Goal: Task Accomplishment & Management: Use online tool/utility

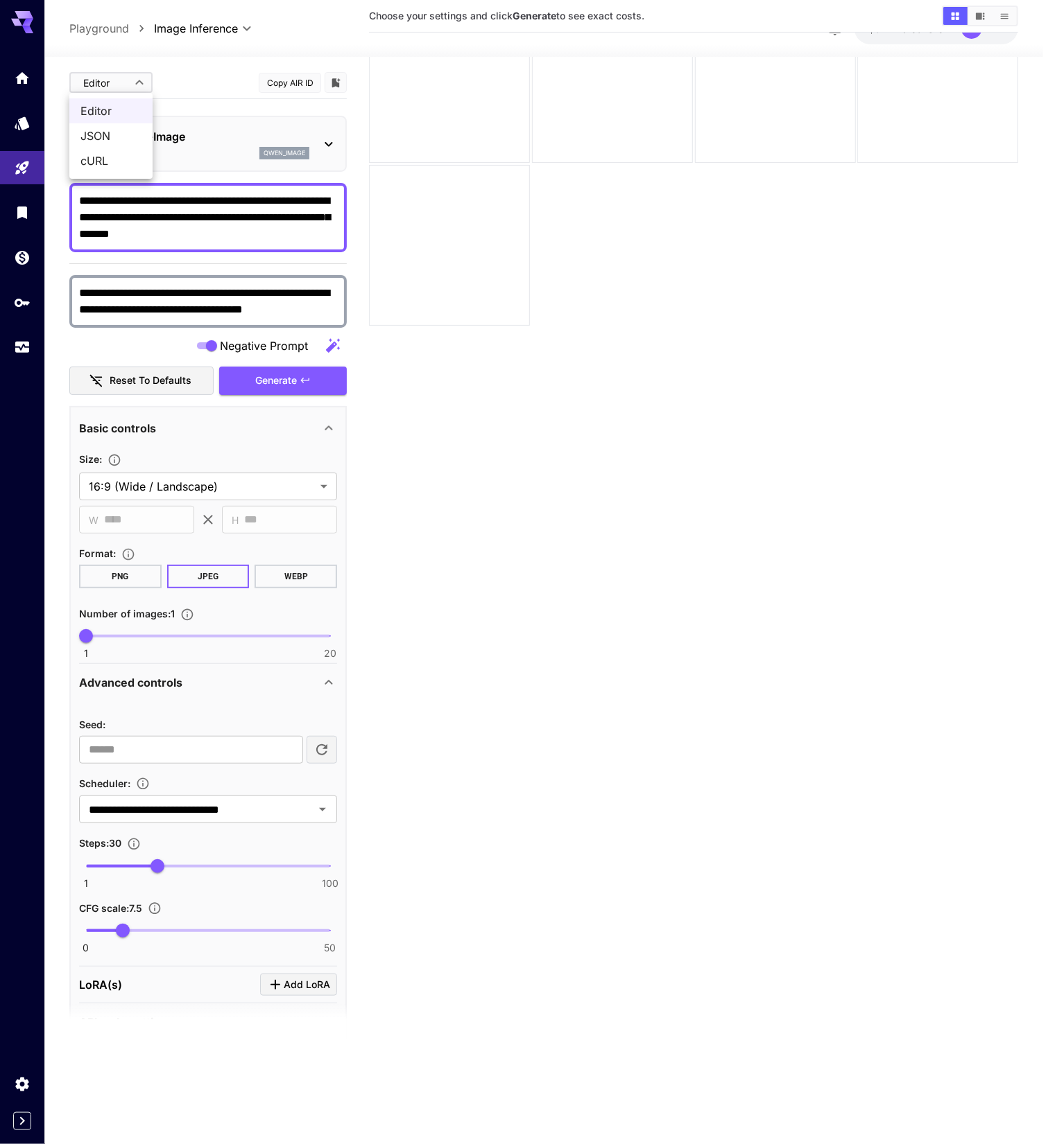
drag, startPoint x: 680, startPoint y: 413, endPoint x: 633, endPoint y: 442, distance: 55.2
click at [668, 403] on div at bounding box center [532, 572] width 1064 height 1144
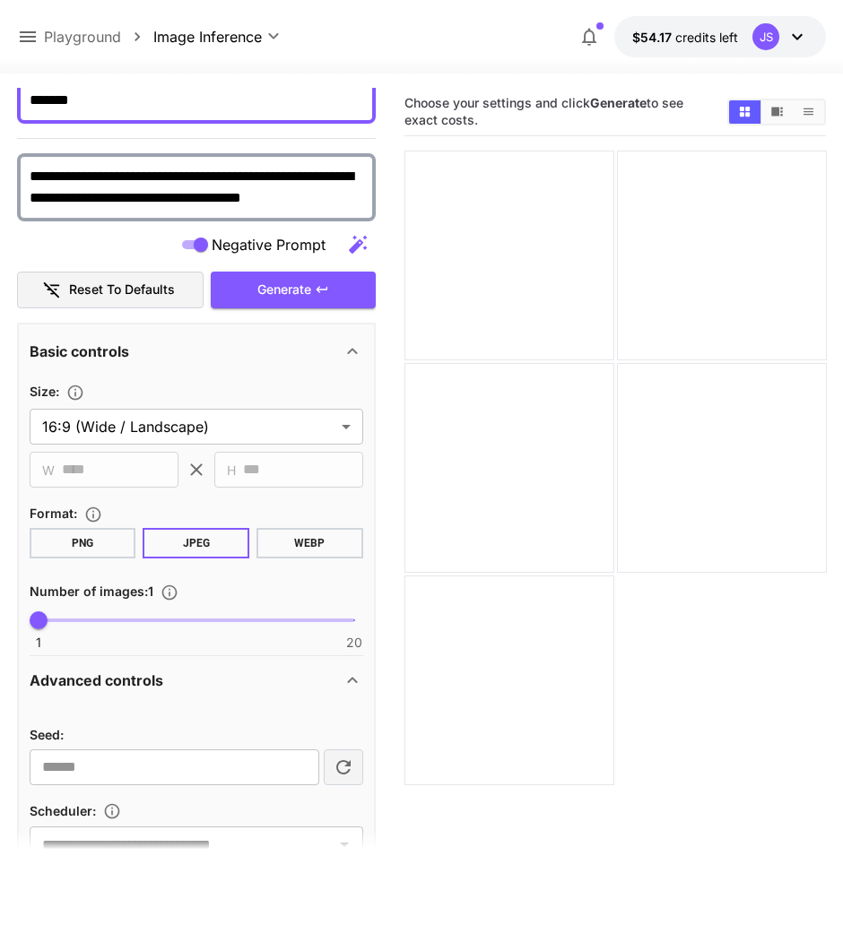
scroll to position [336, 0]
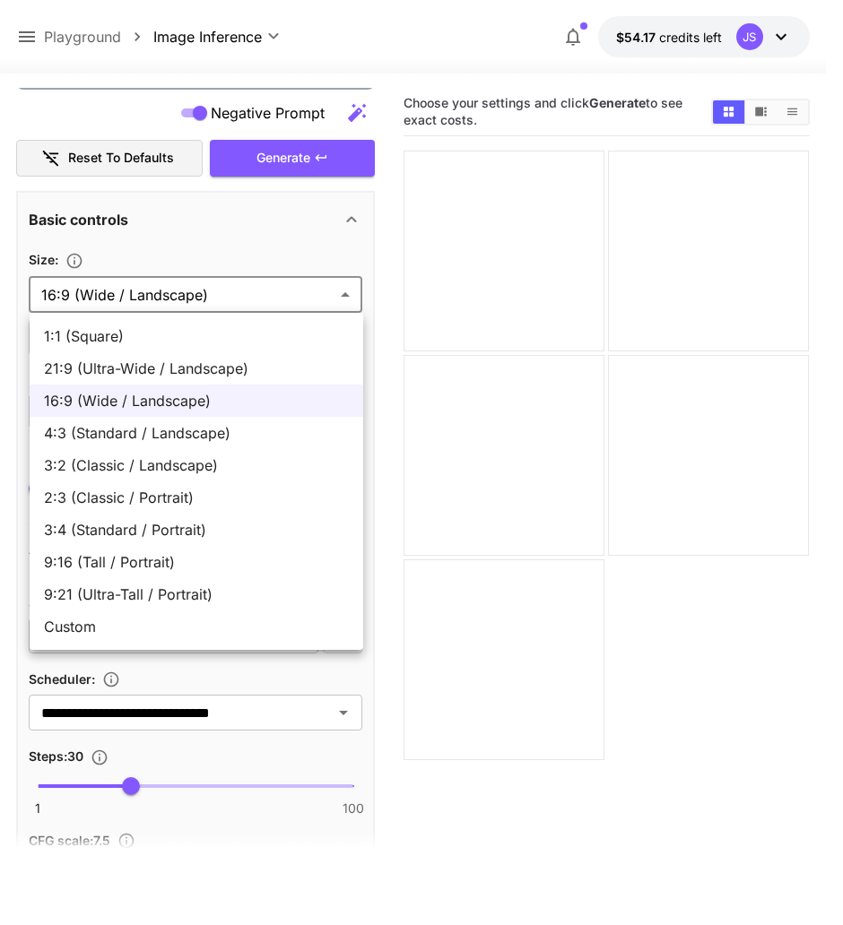
click at [153, 288] on body "**********" at bounding box center [421, 533] width 843 height 1067
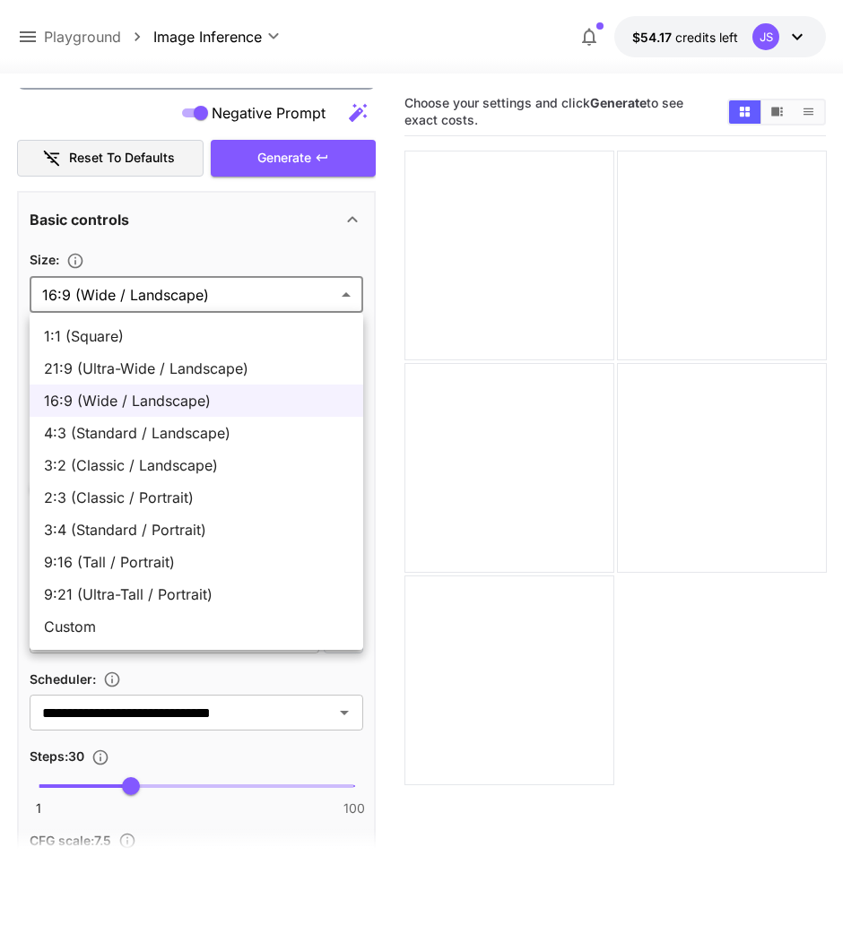
click at [153, 288] on div at bounding box center [430, 462] width 860 height 925
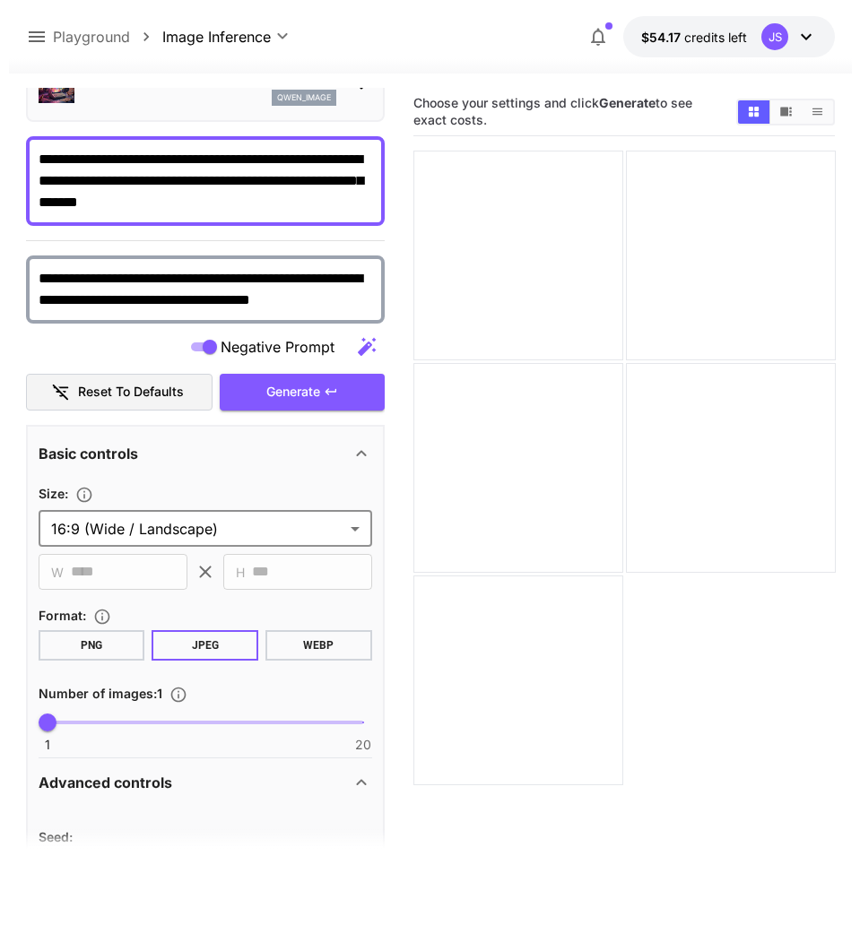
scroll to position [0, 0]
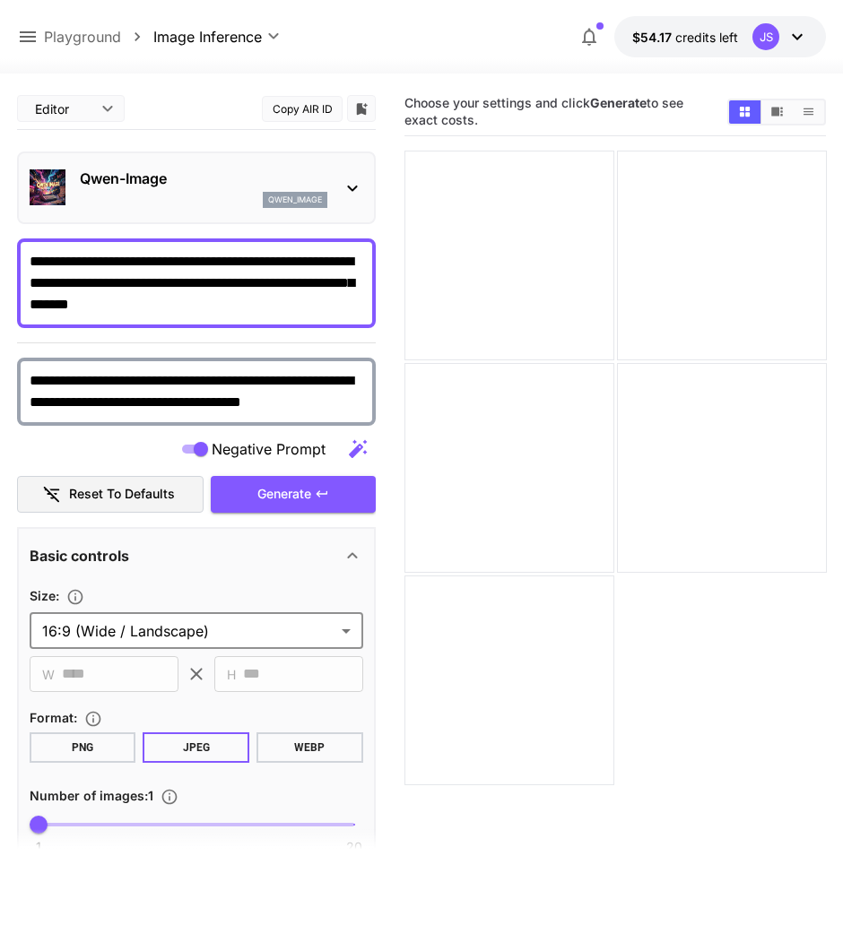
click at [261, 172] on p "Qwen-Image" at bounding box center [203, 179] width 247 height 22
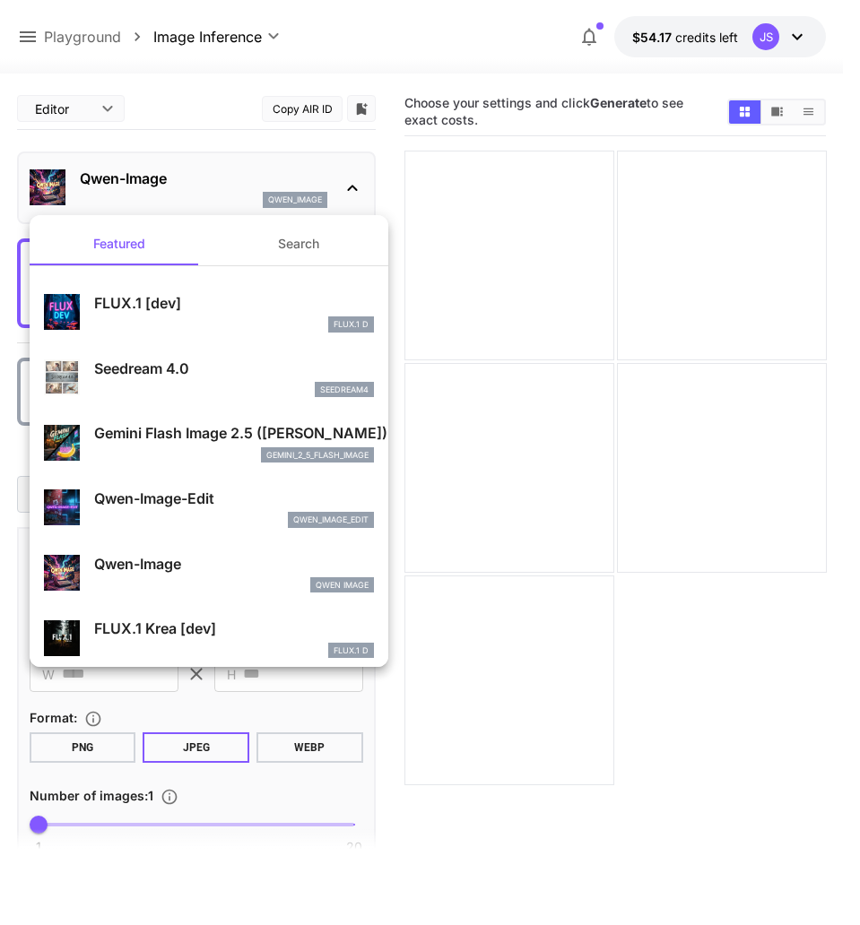
click at [298, 253] on button "Search" at bounding box center [298, 243] width 179 height 43
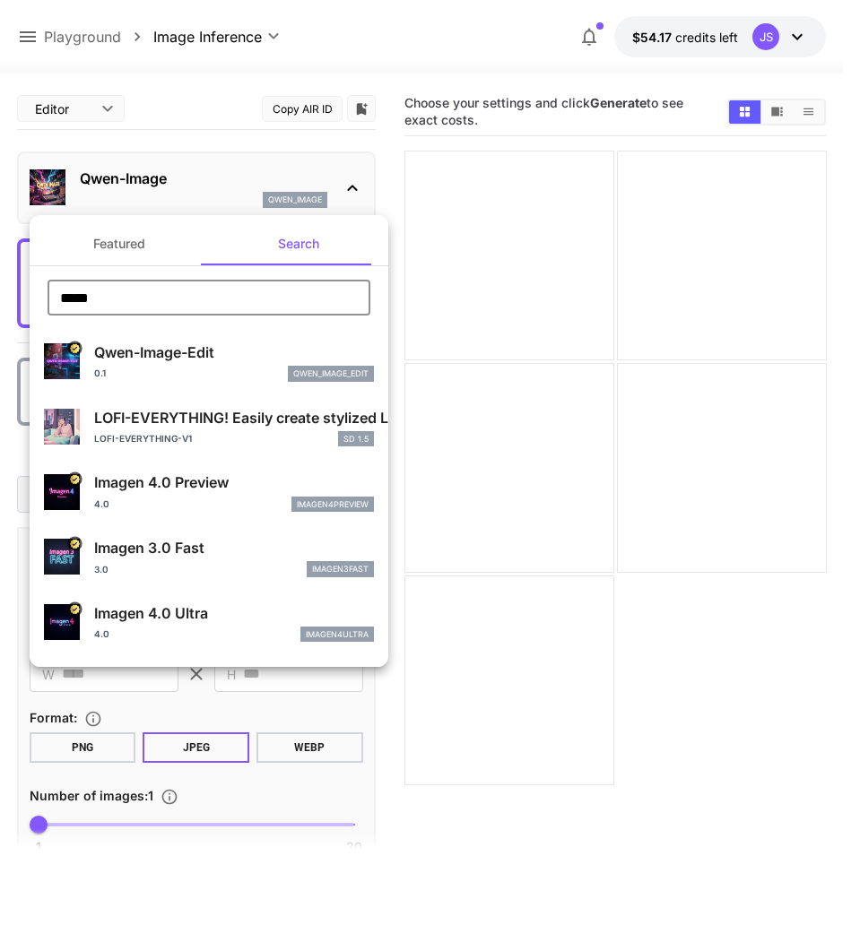
click at [167, 286] on input "*****" at bounding box center [209, 298] width 323 height 36
type input "*"
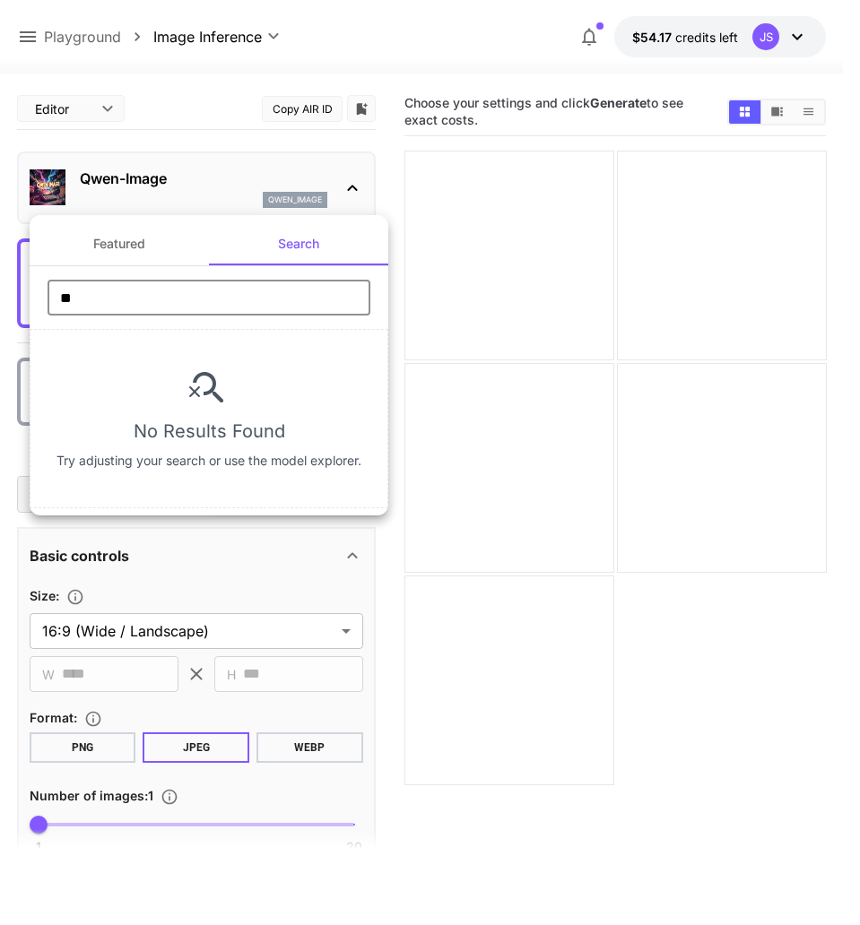
type input "*"
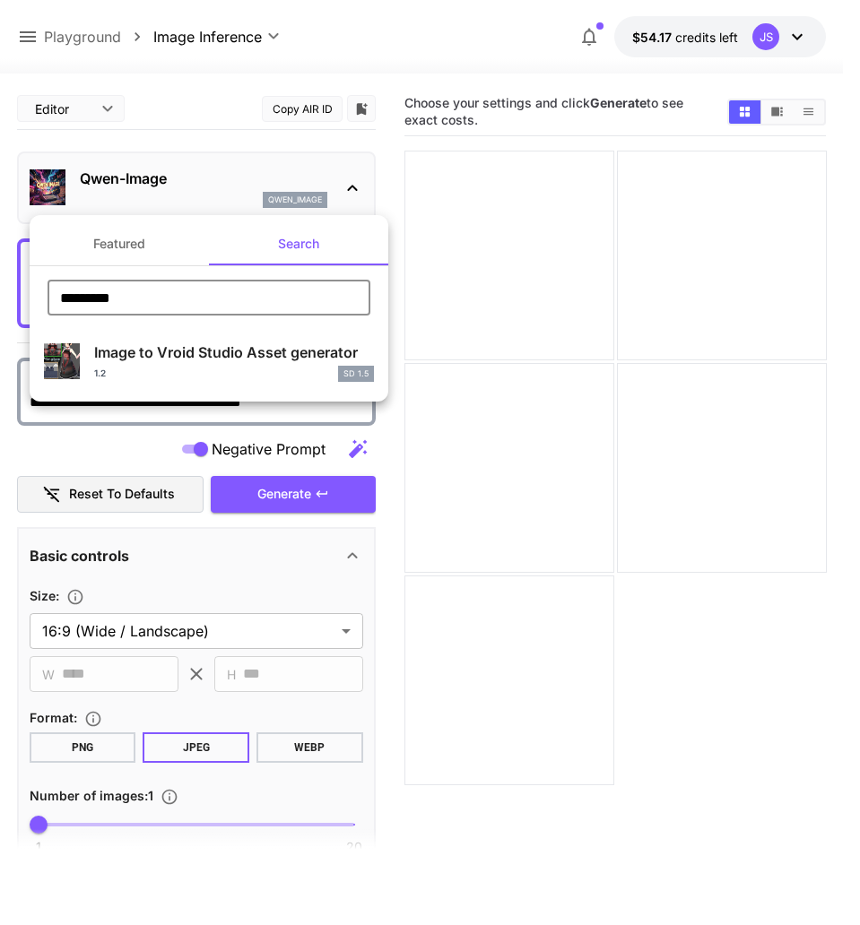
click at [170, 290] on input "********" at bounding box center [209, 298] width 323 height 36
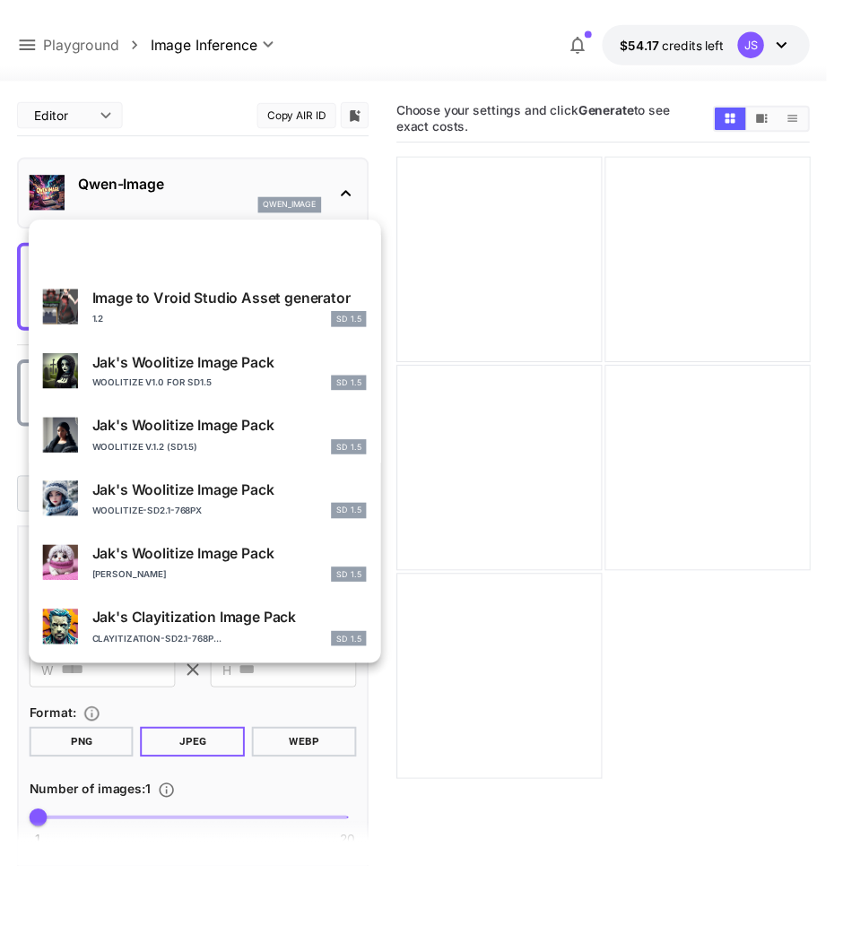
scroll to position [977, 0]
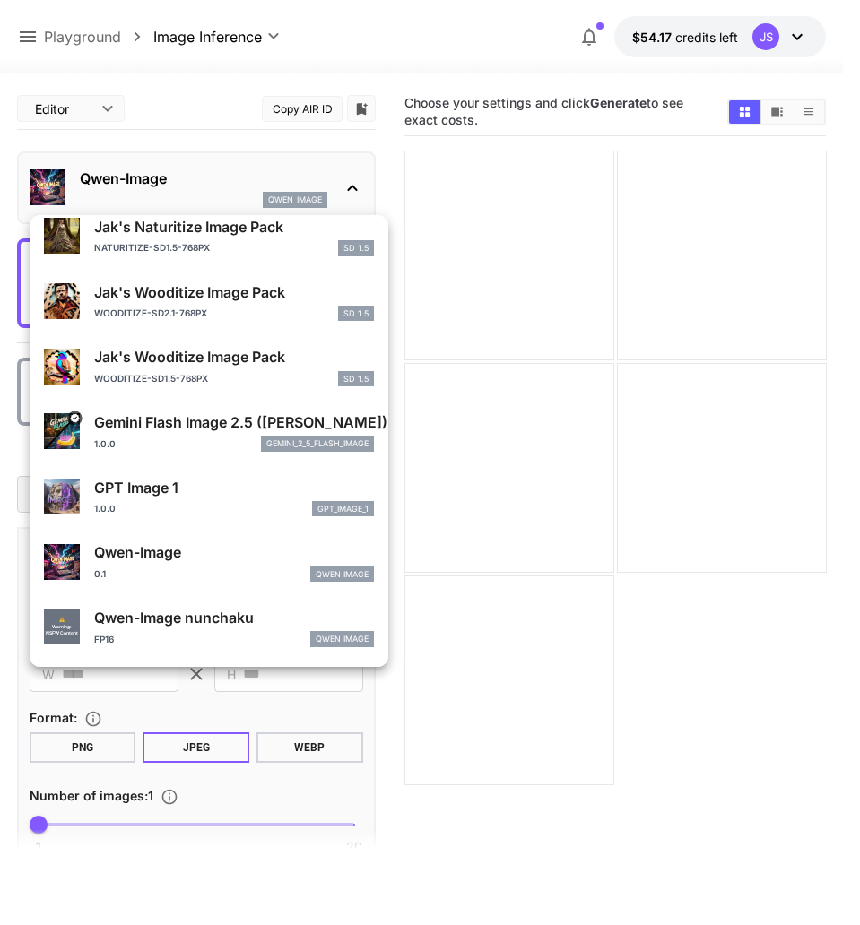
type input "*****"
click at [183, 501] on div "1.0.0 gpt_image_1" at bounding box center [234, 509] width 280 height 16
type input "**********"
type input "****"
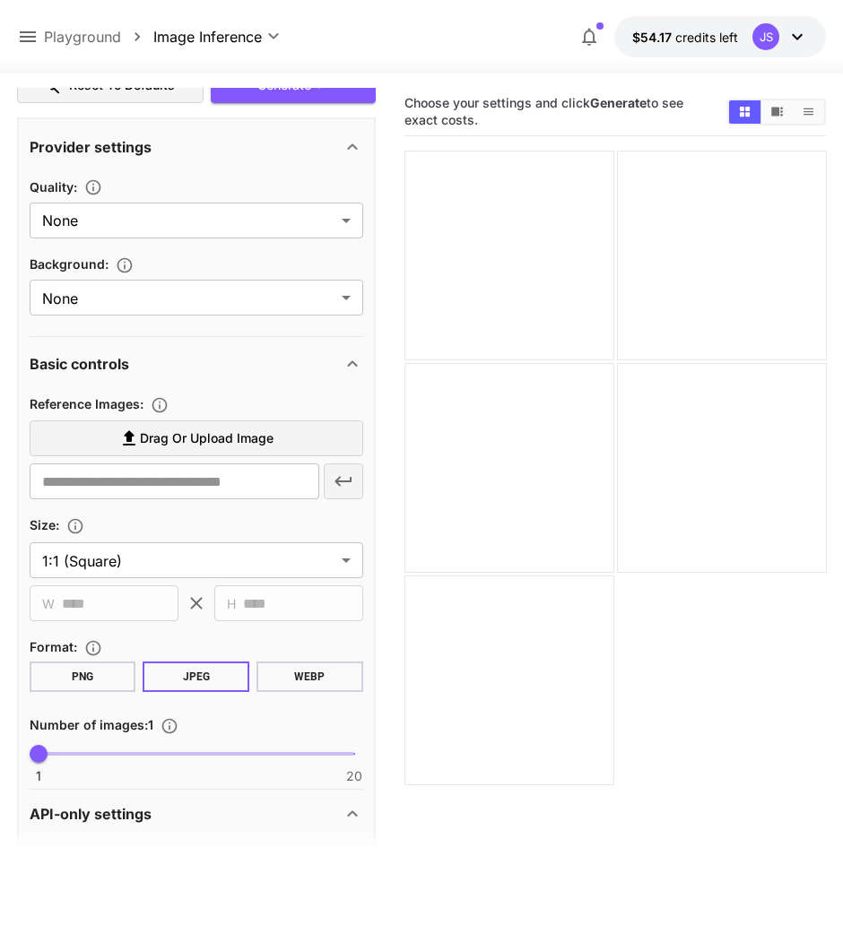
scroll to position [448, 0]
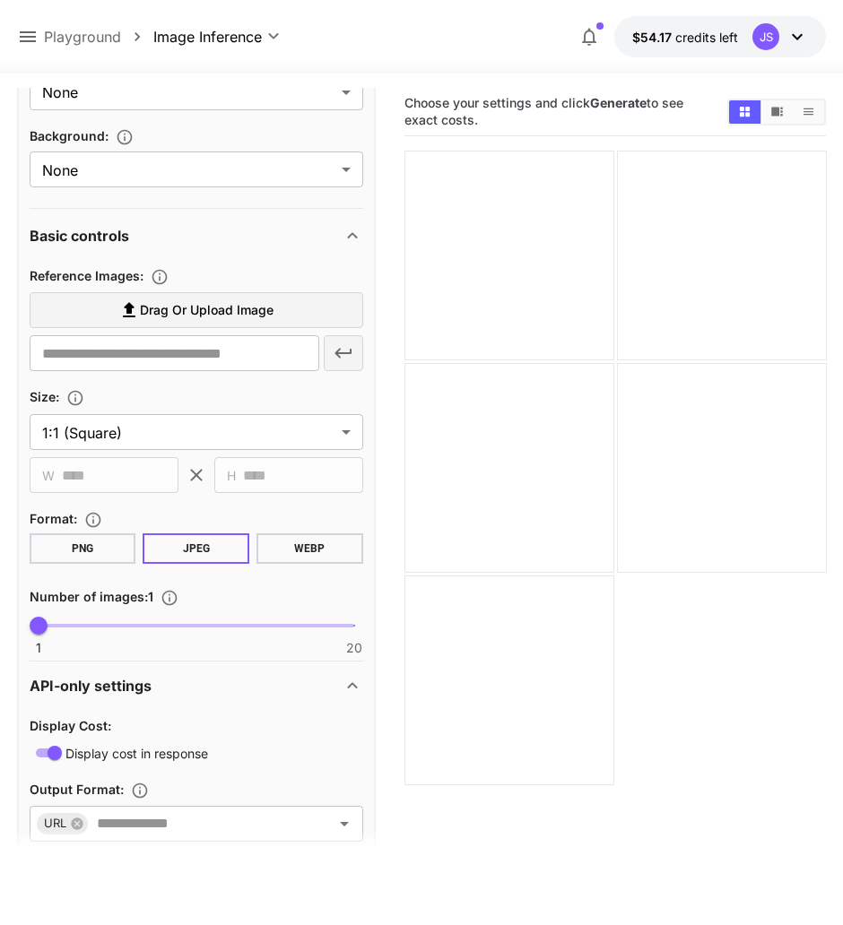
click at [188, 322] on label "Drag or upload image" at bounding box center [197, 310] width 334 height 37
click at [0, 0] on input "Drag or upload image" at bounding box center [0, 0] width 0 height 0
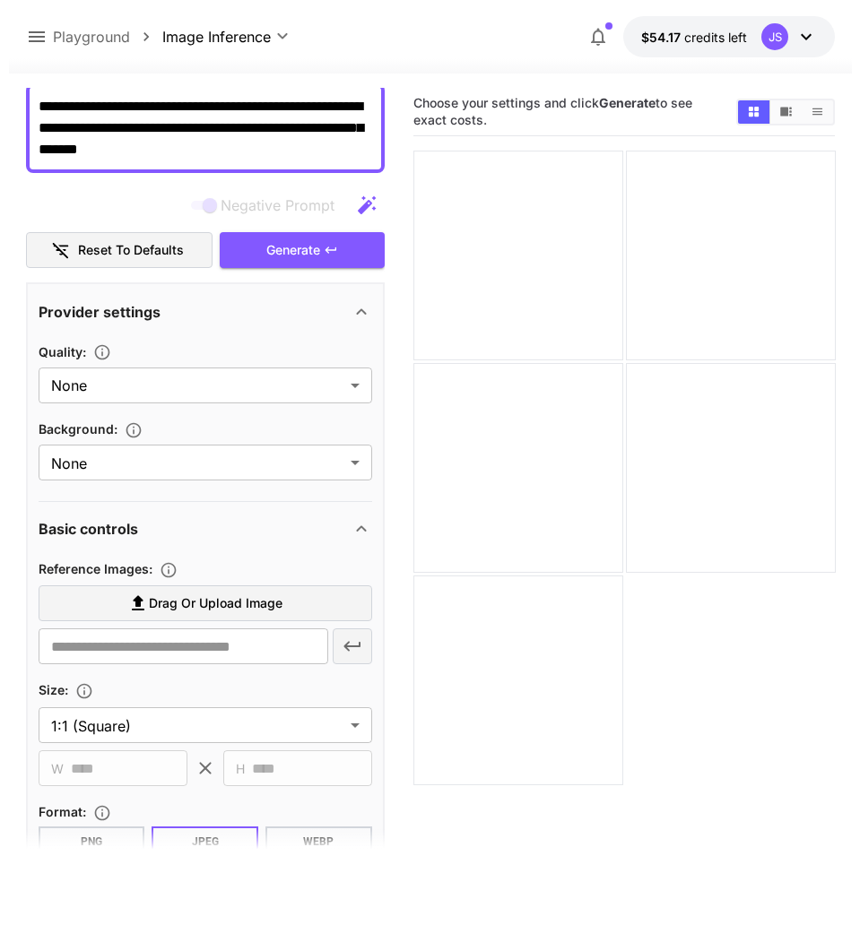
scroll to position [0, 0]
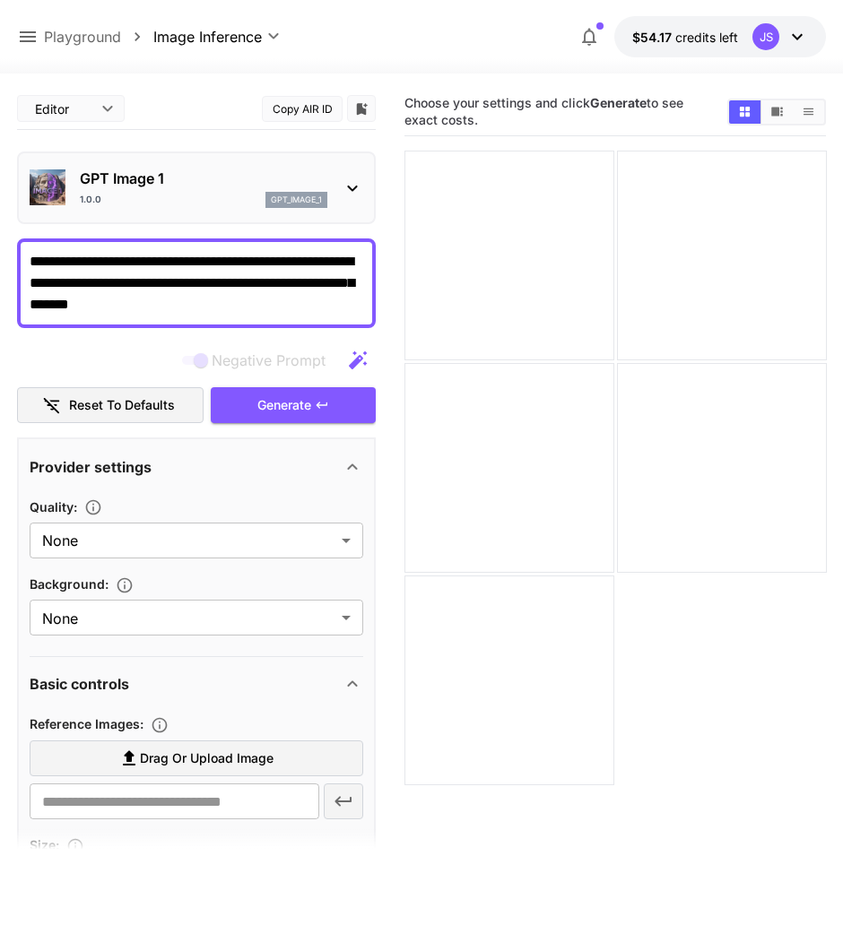
click at [348, 195] on icon at bounding box center [353, 189] width 22 height 22
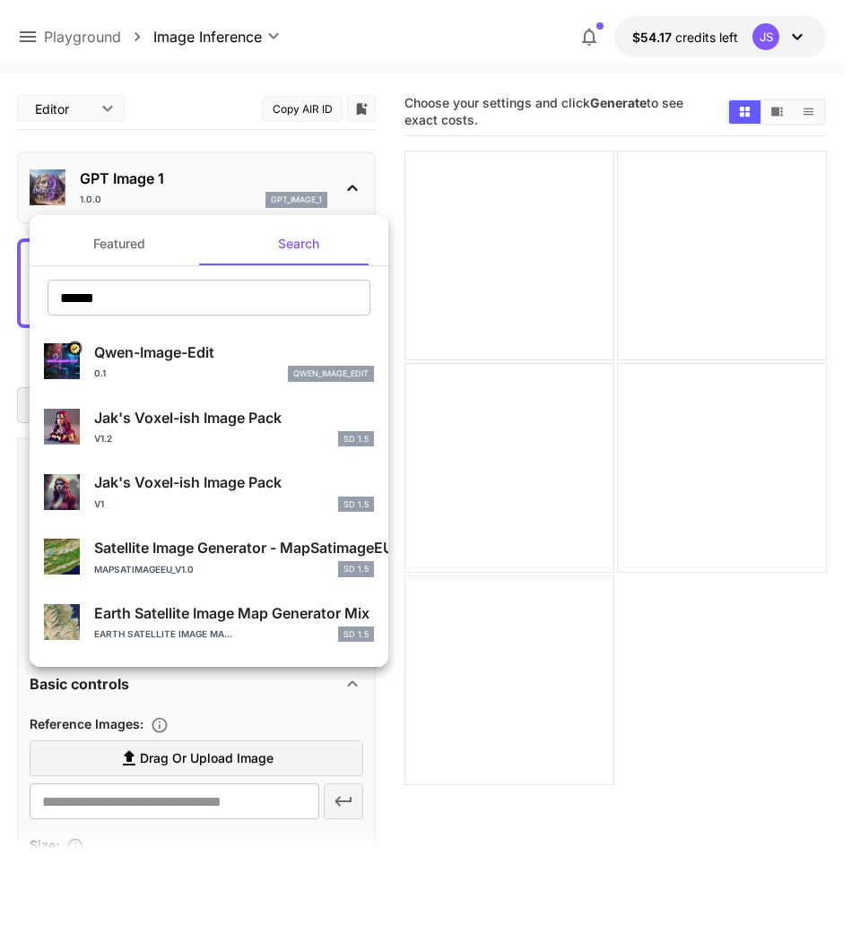
click at [166, 93] on div at bounding box center [430, 462] width 860 height 925
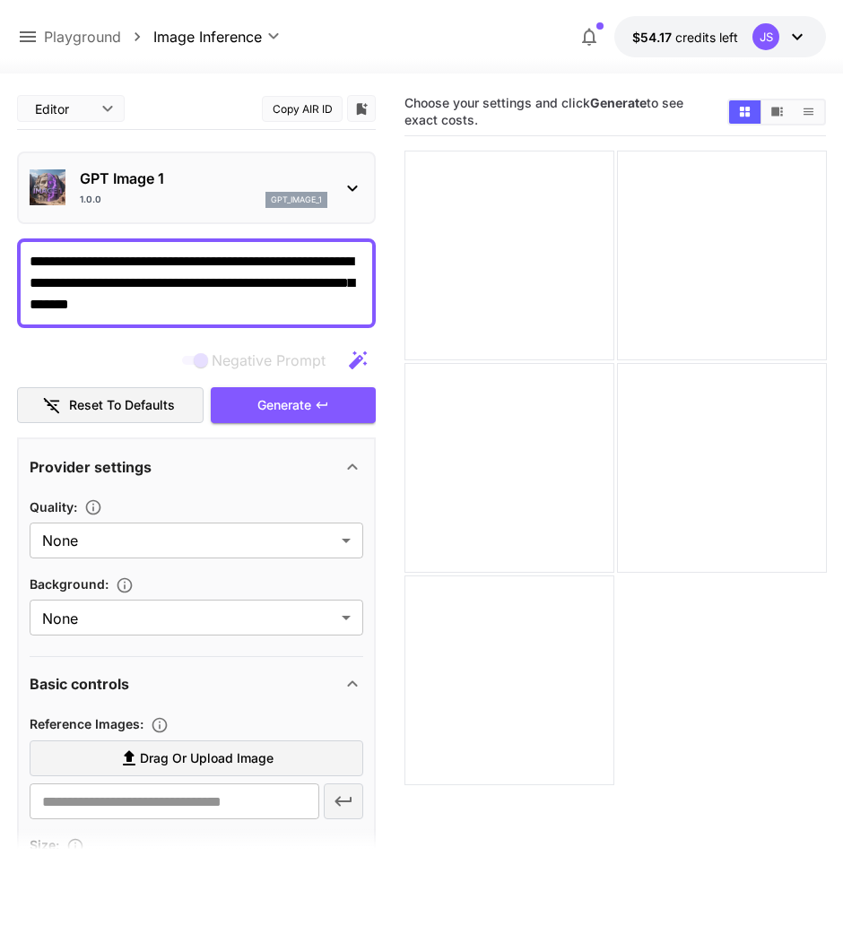
click at [27, 33] on icon at bounding box center [28, 36] width 16 height 11
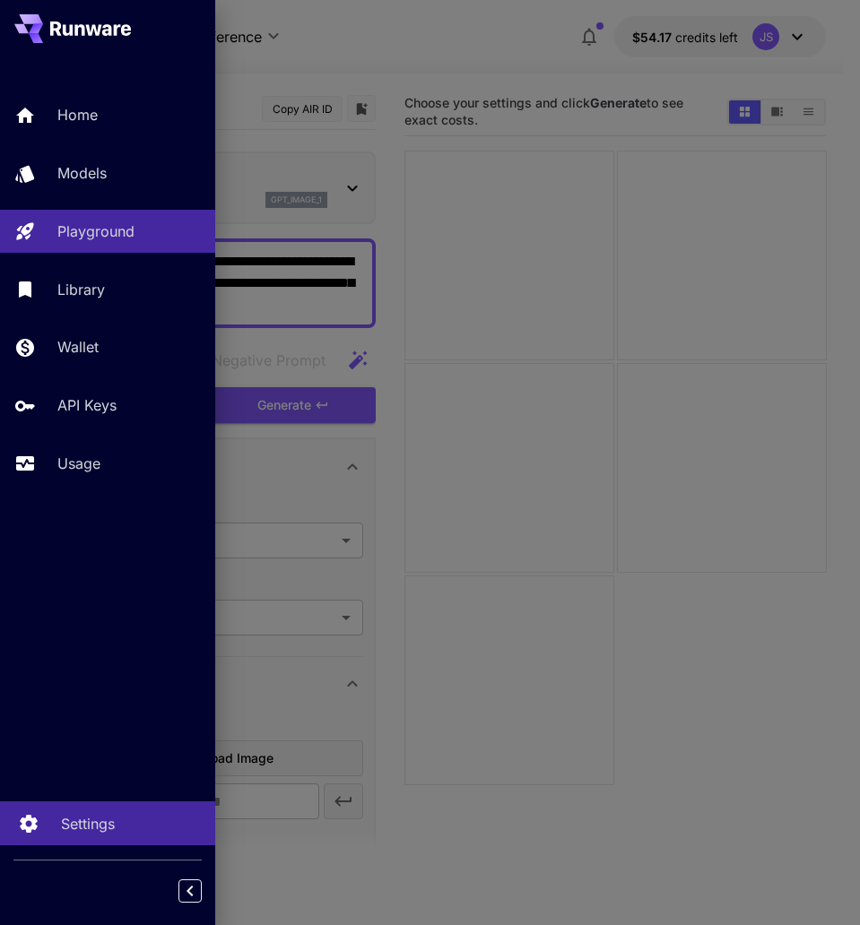
click at [81, 836] on link "Settings" at bounding box center [107, 824] width 215 height 44
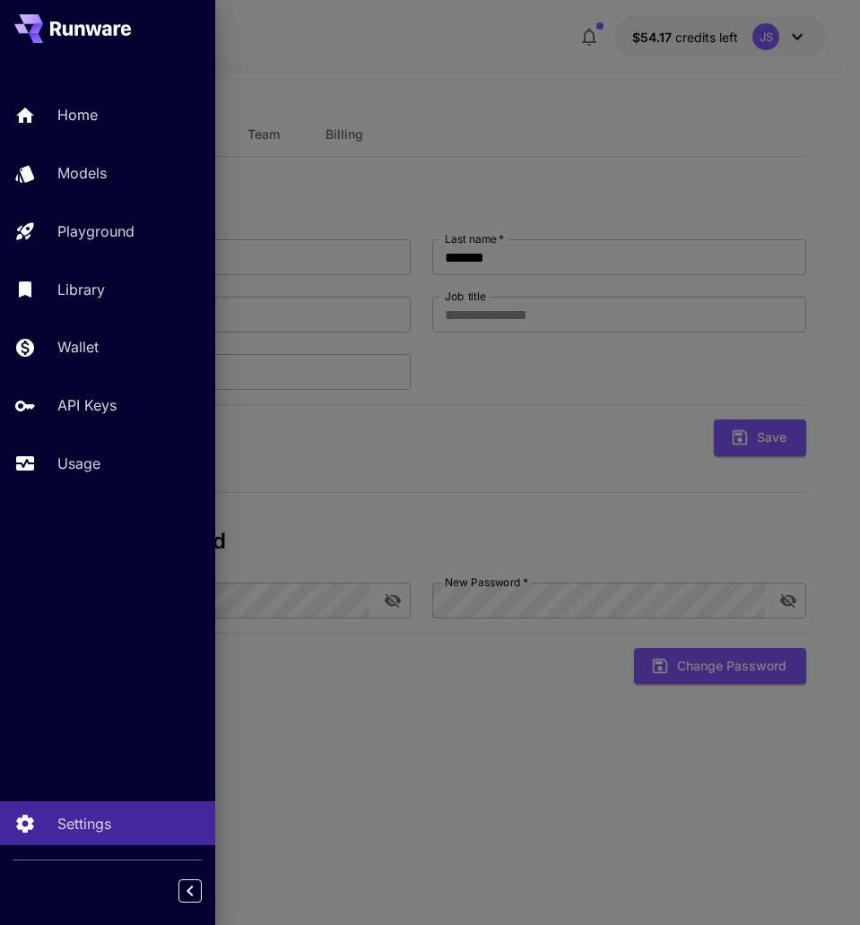
click at [401, 405] on div at bounding box center [430, 462] width 860 height 925
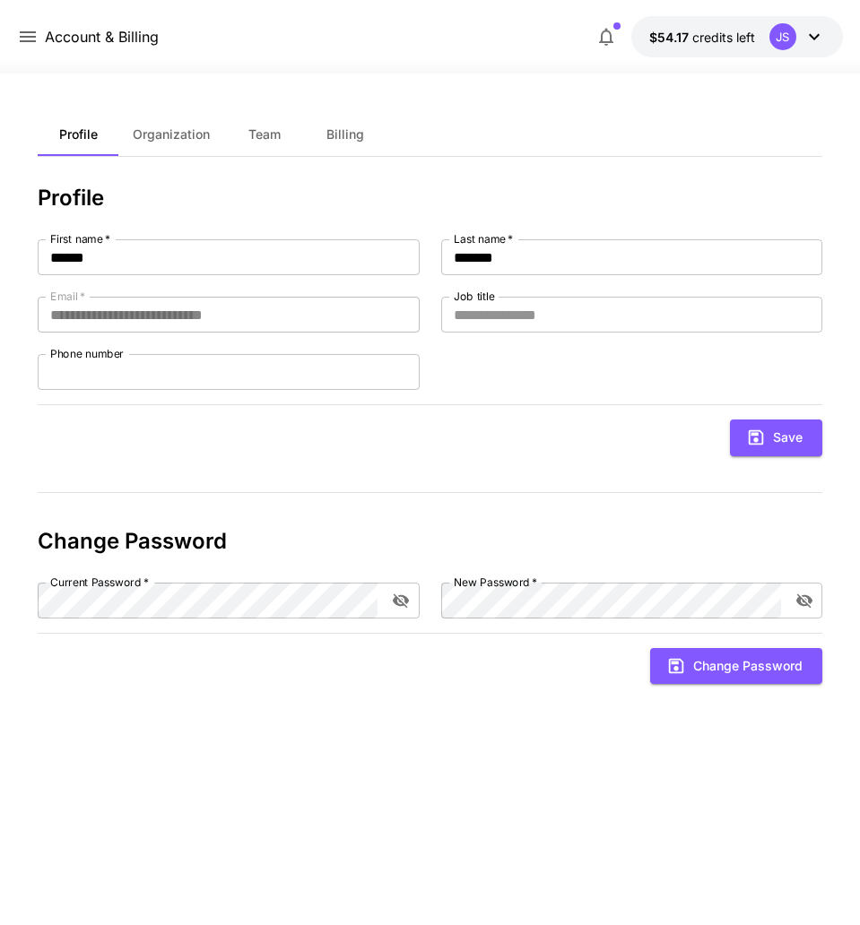
click at [65, 31] on p "Account & Billing" at bounding box center [102, 37] width 114 height 22
click at [803, 23] on div "JS" at bounding box center [797, 36] width 56 height 27
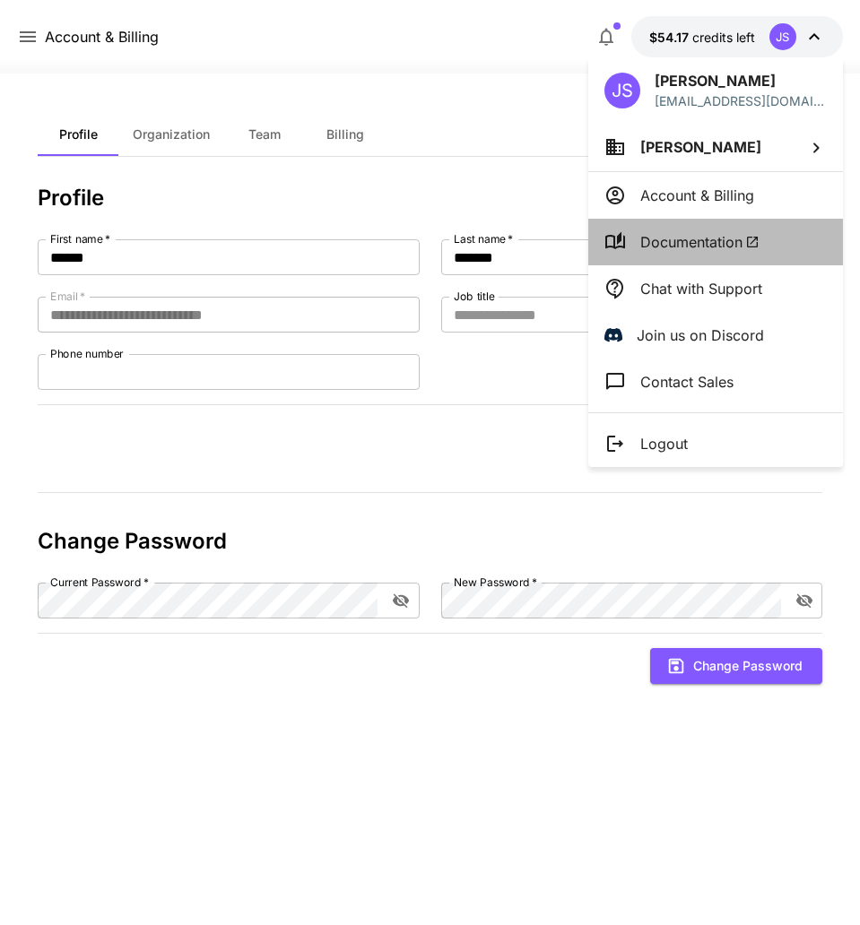
click at [777, 253] on li "Documentation" at bounding box center [715, 242] width 255 height 47
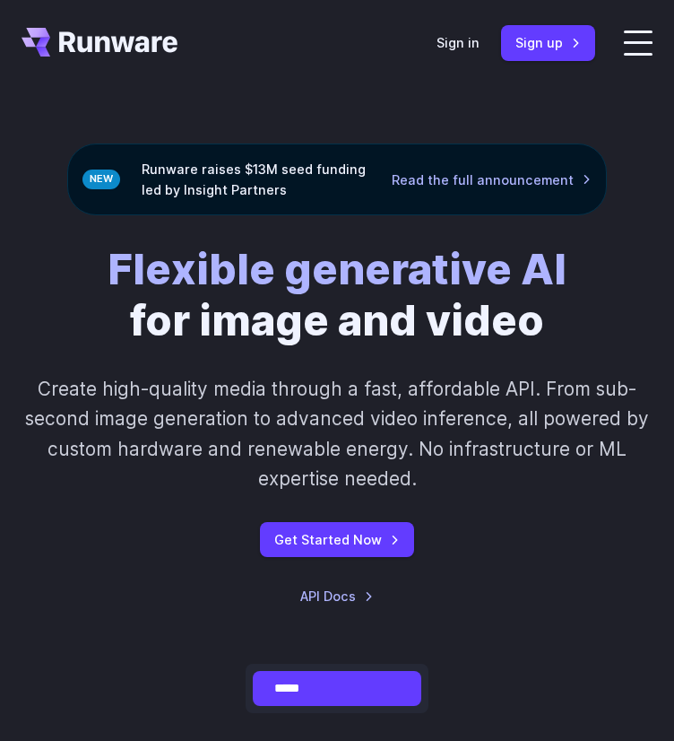
click at [119, 56] on header "Features Tasks Image generation Video generation Sonic Inference Engine™ Models…" at bounding box center [337, 43] width 674 height 86
click at [151, 79] on header "Features Tasks Image generation Video generation Sonic Inference Engine™ Models…" at bounding box center [337, 43] width 674 height 86
click at [132, 51] on icon "Go to /" at bounding box center [100, 42] width 156 height 29
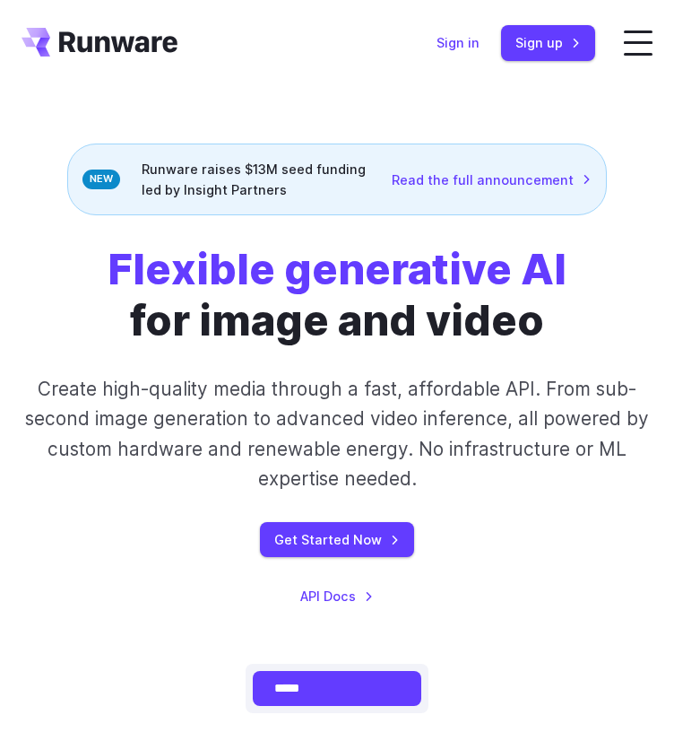
click at [464, 43] on link "Sign in" at bounding box center [458, 42] width 43 height 21
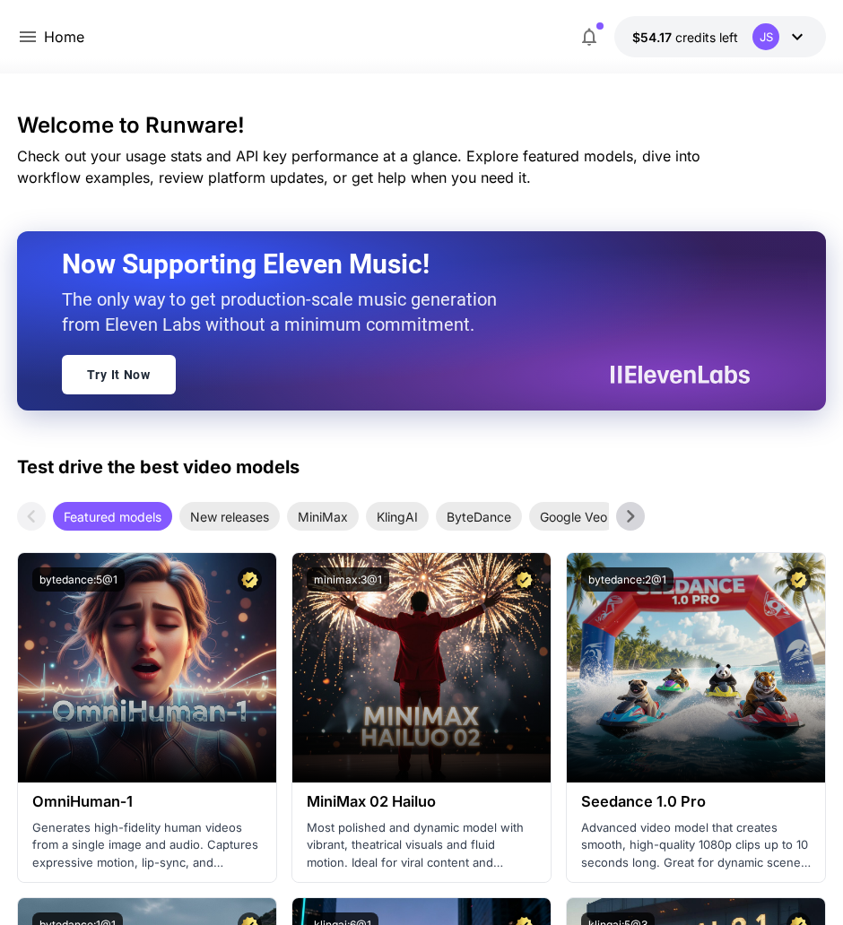
click at [637, 519] on icon at bounding box center [630, 516] width 27 height 27
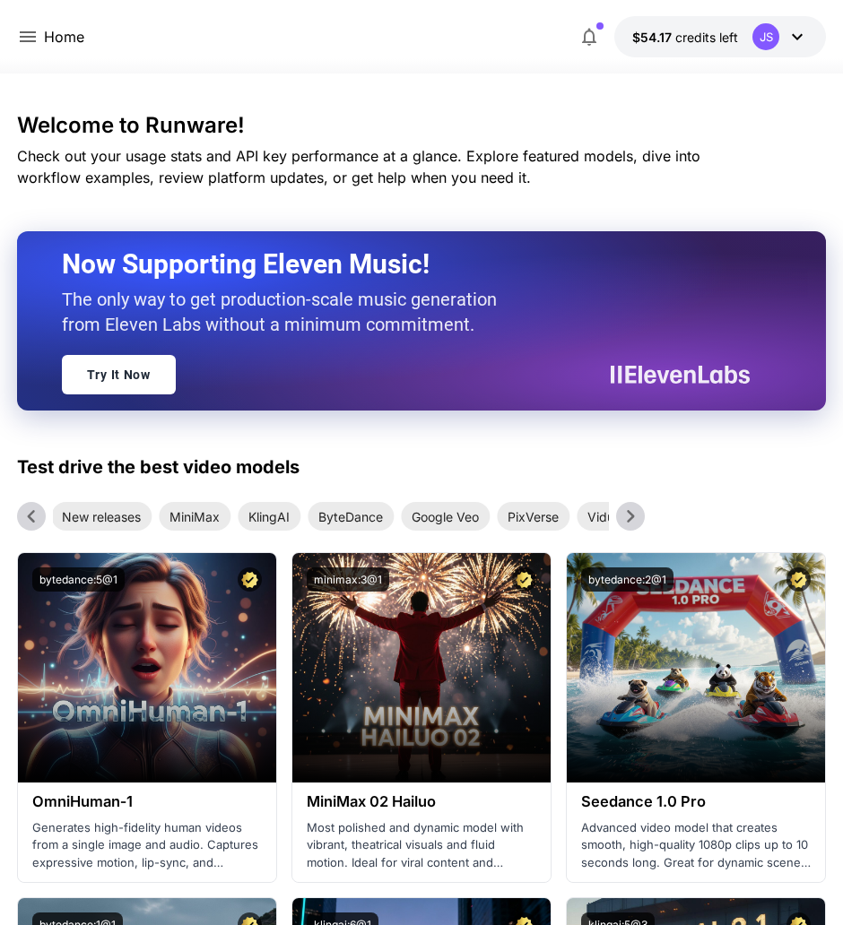
click at [637, 519] on icon at bounding box center [630, 516] width 27 height 27
click at [28, 513] on icon at bounding box center [31, 516] width 27 height 27
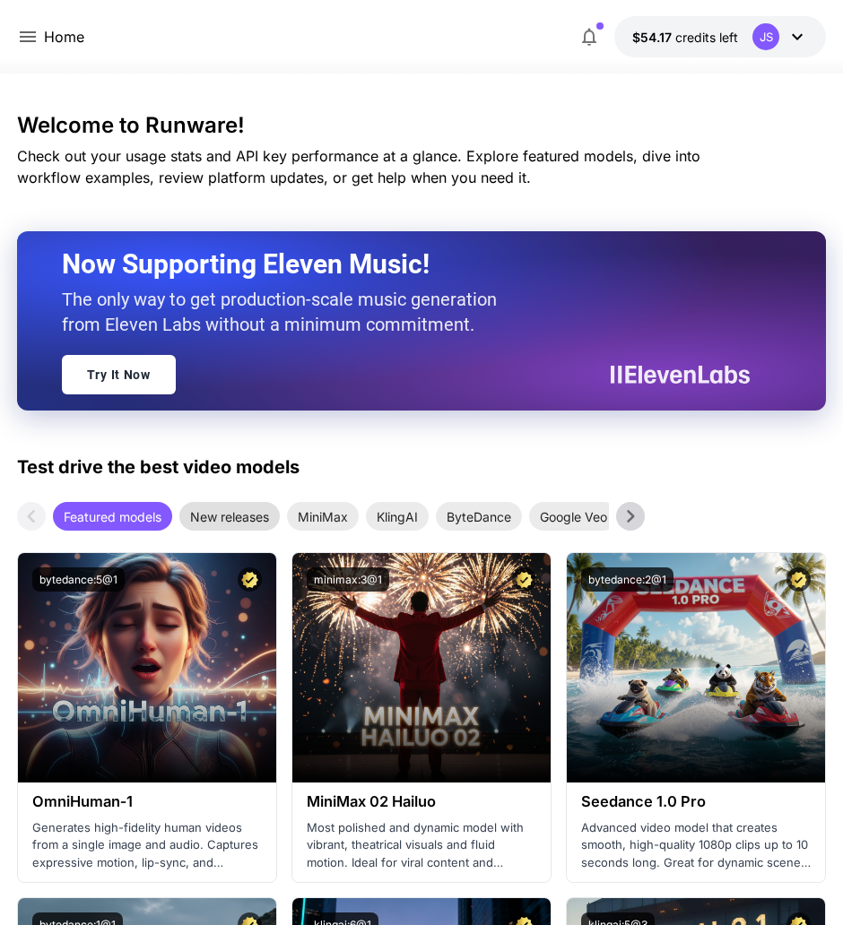
click at [233, 515] on span "New releases" at bounding box center [229, 517] width 100 height 19
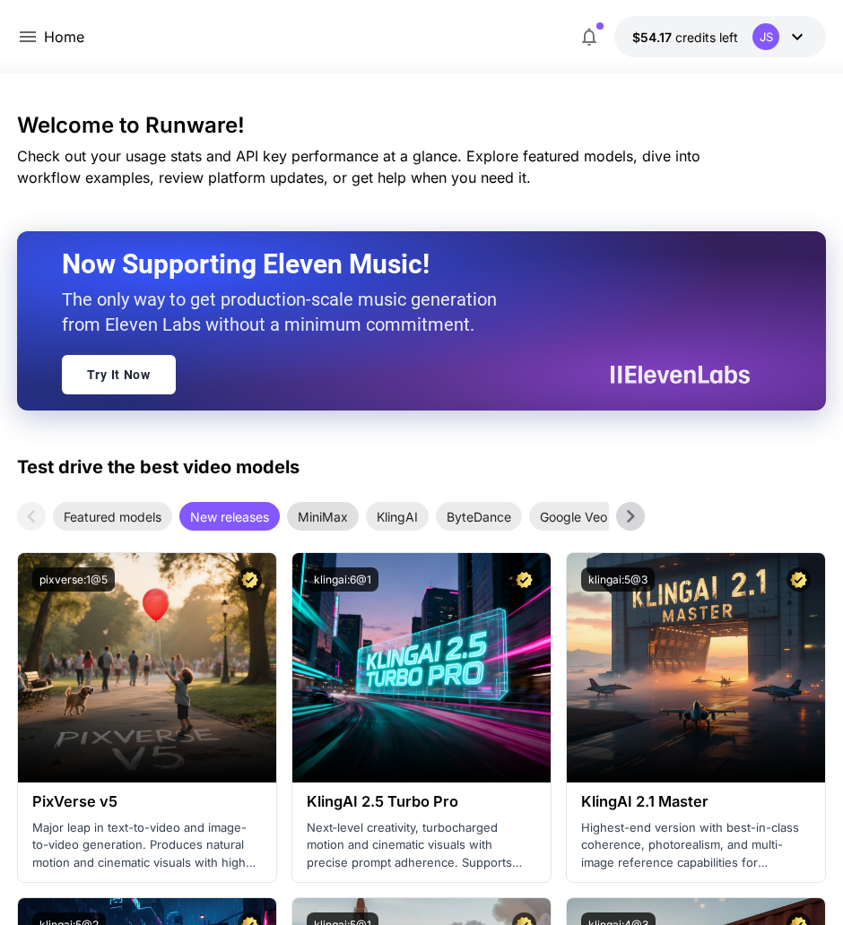
click at [322, 516] on span "MiniMax" at bounding box center [323, 517] width 72 height 19
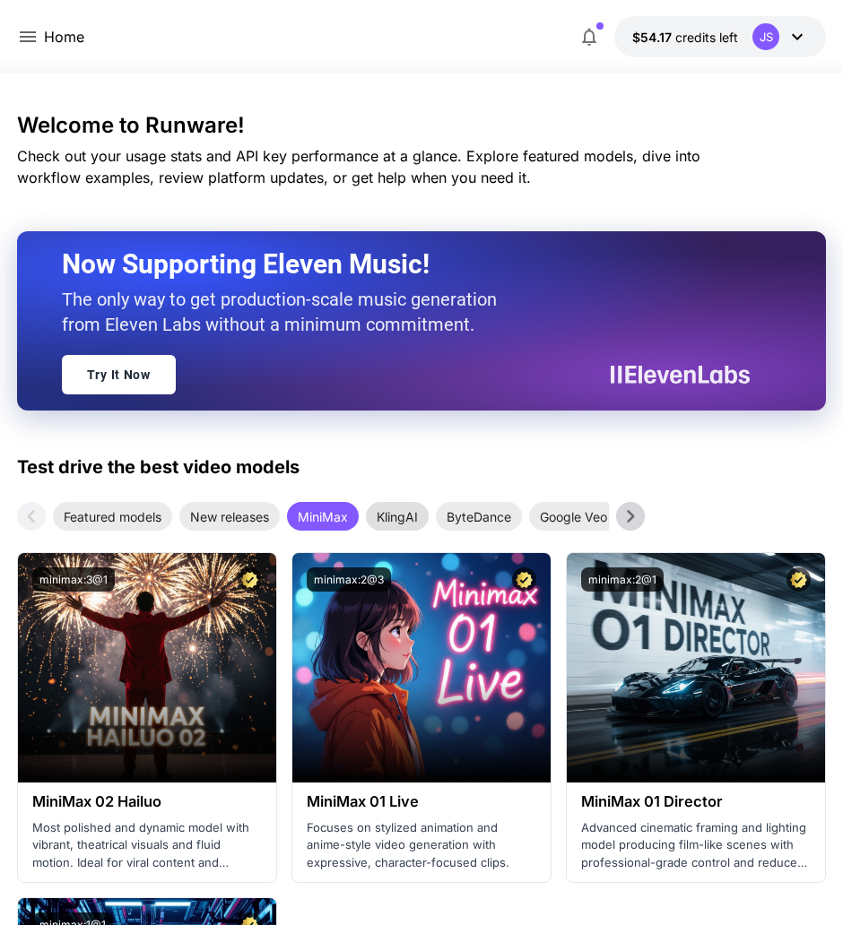
click at [420, 517] on span "KlingAI" at bounding box center [397, 517] width 63 height 19
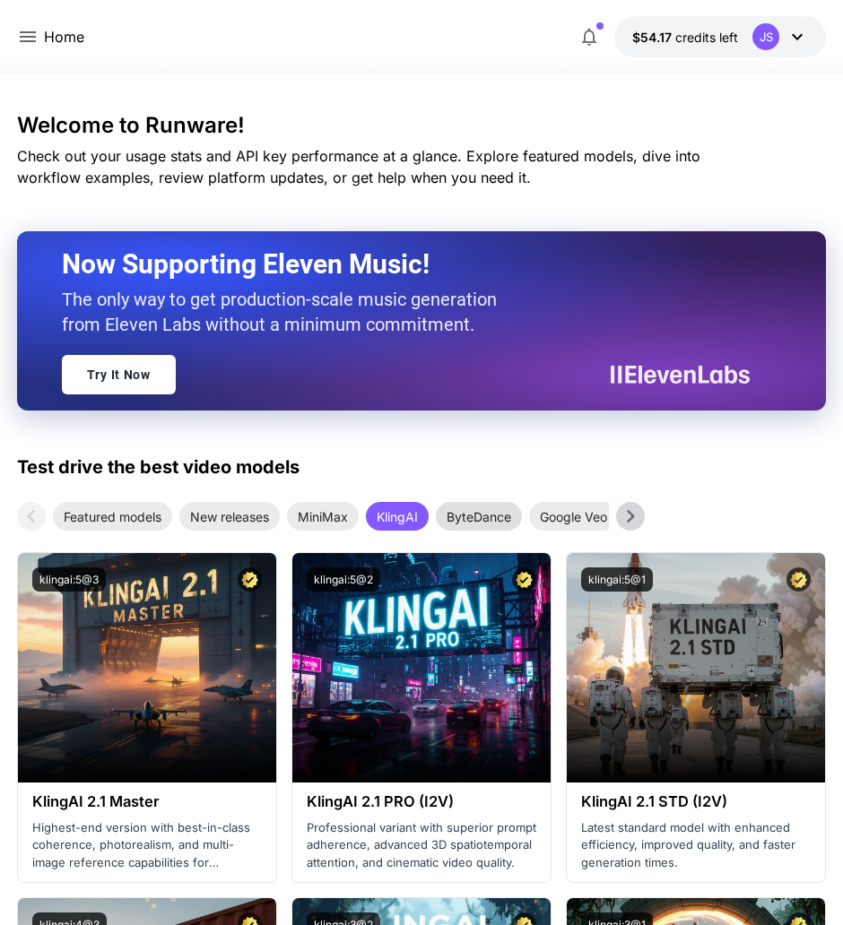
click at [471, 508] on span "ByteDance" at bounding box center [479, 517] width 86 height 19
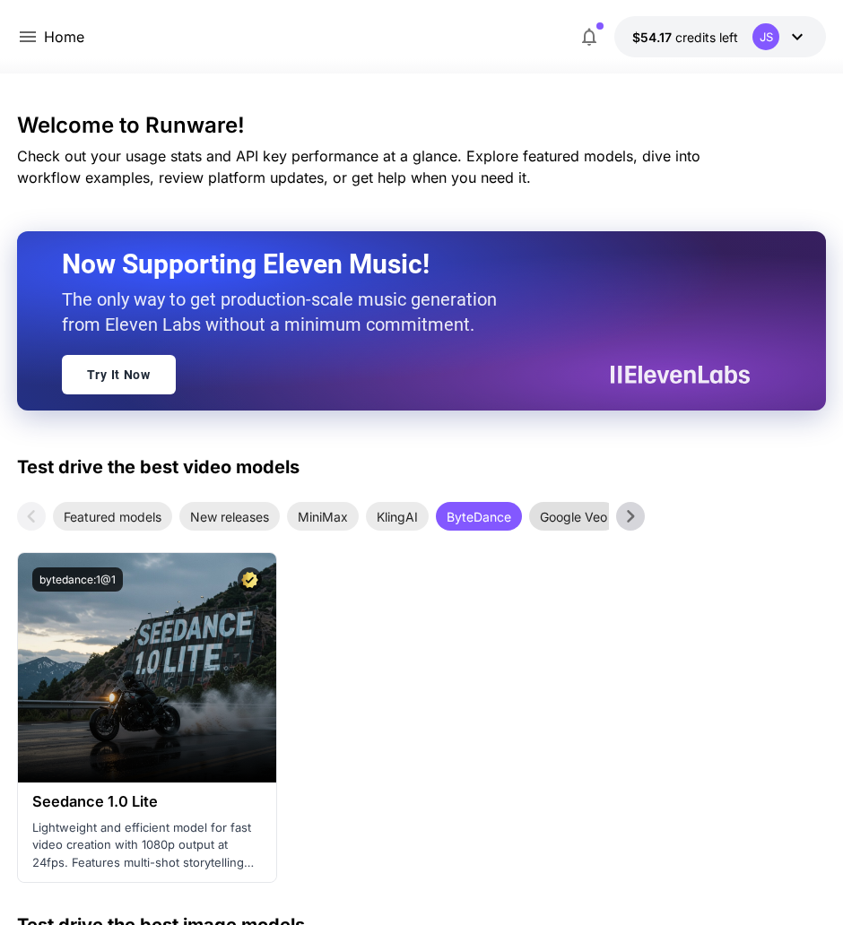
click at [536, 518] on span "Google Veo" at bounding box center [573, 517] width 89 height 19
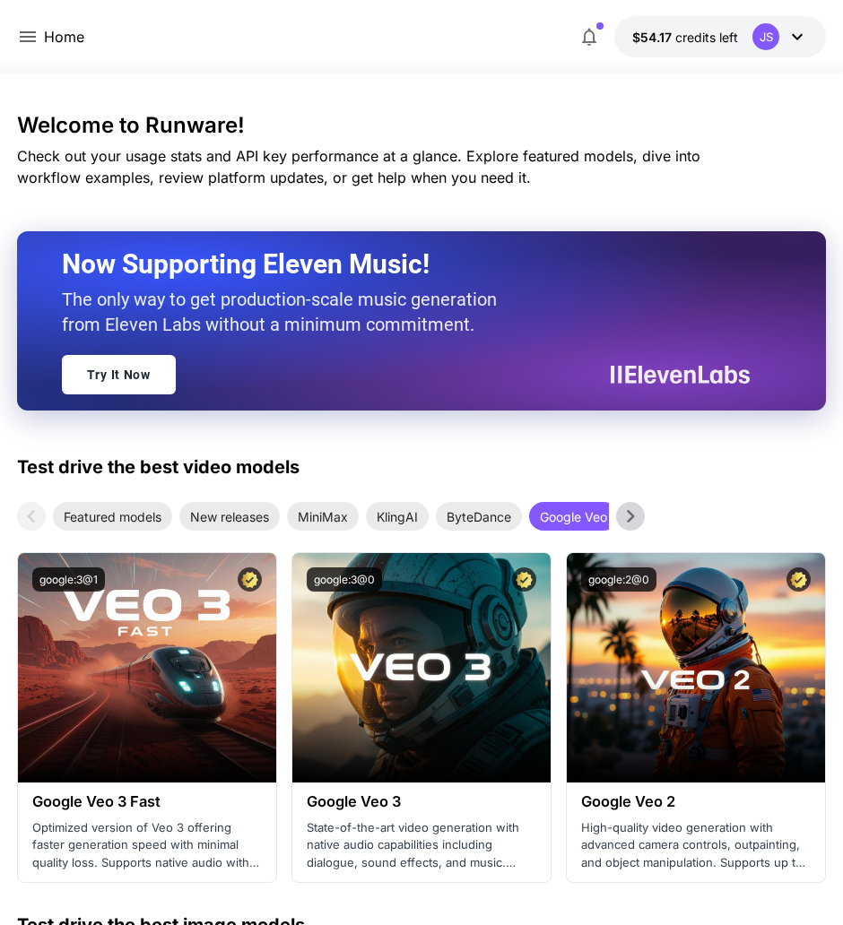
click at [637, 513] on icon at bounding box center [630, 516] width 27 height 27
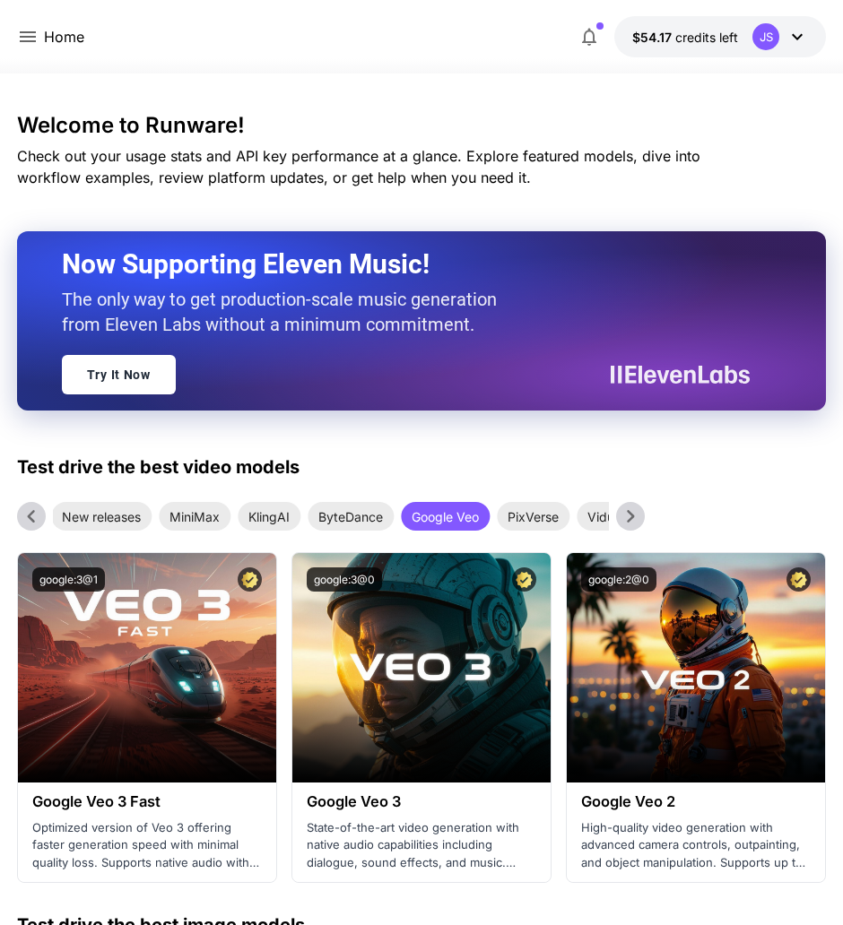
click at [637, 513] on icon at bounding box center [630, 516] width 27 height 27
click at [508, 533] on div "Test drive the best video models Featured models New releases MiniMax KlingAI B…" at bounding box center [421, 669] width 809 height 430
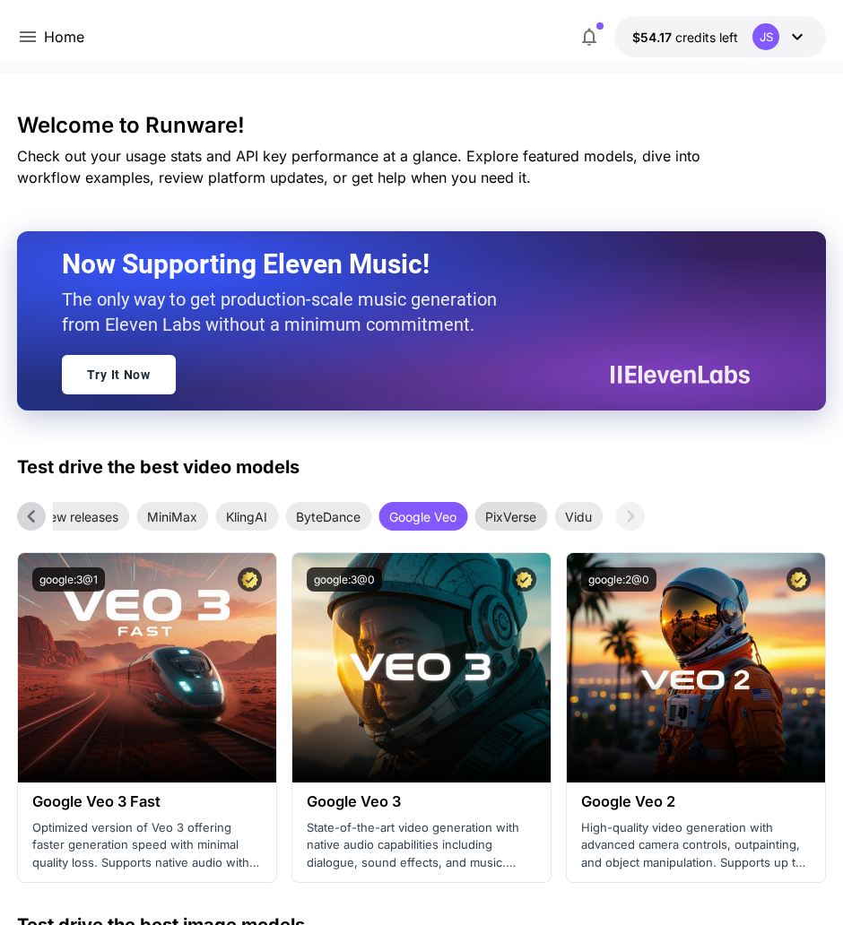
click at [525, 509] on span "PixVerse" at bounding box center [510, 517] width 73 height 19
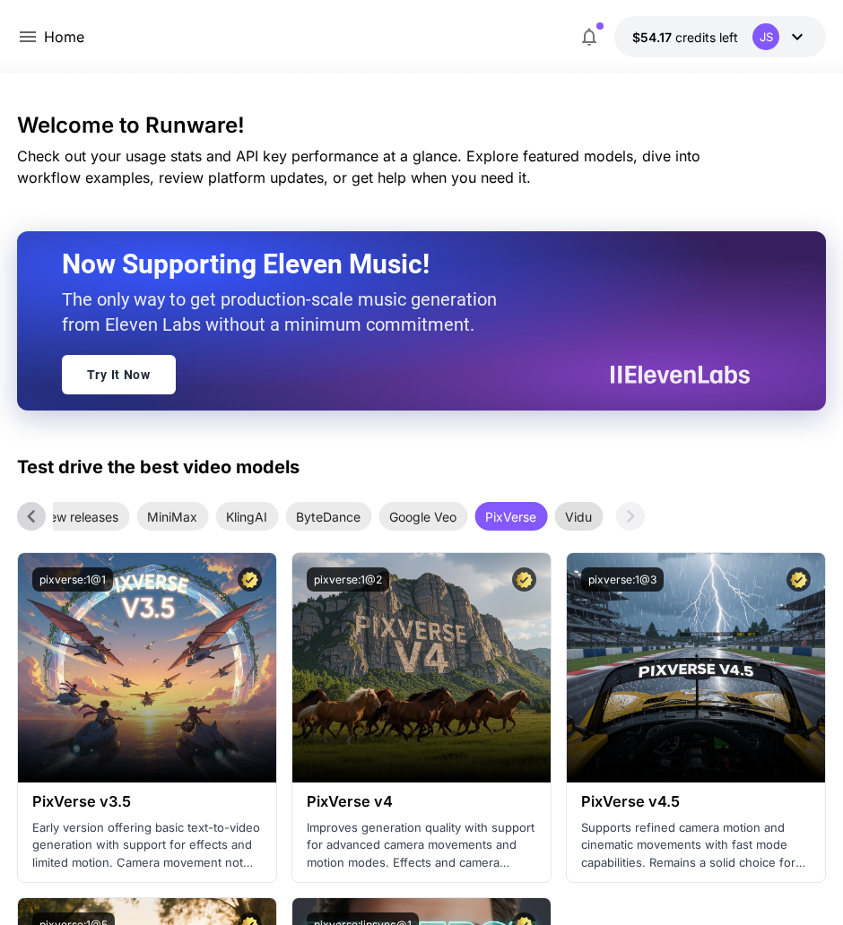
click at [569, 514] on span "Vidu" at bounding box center [578, 517] width 48 height 19
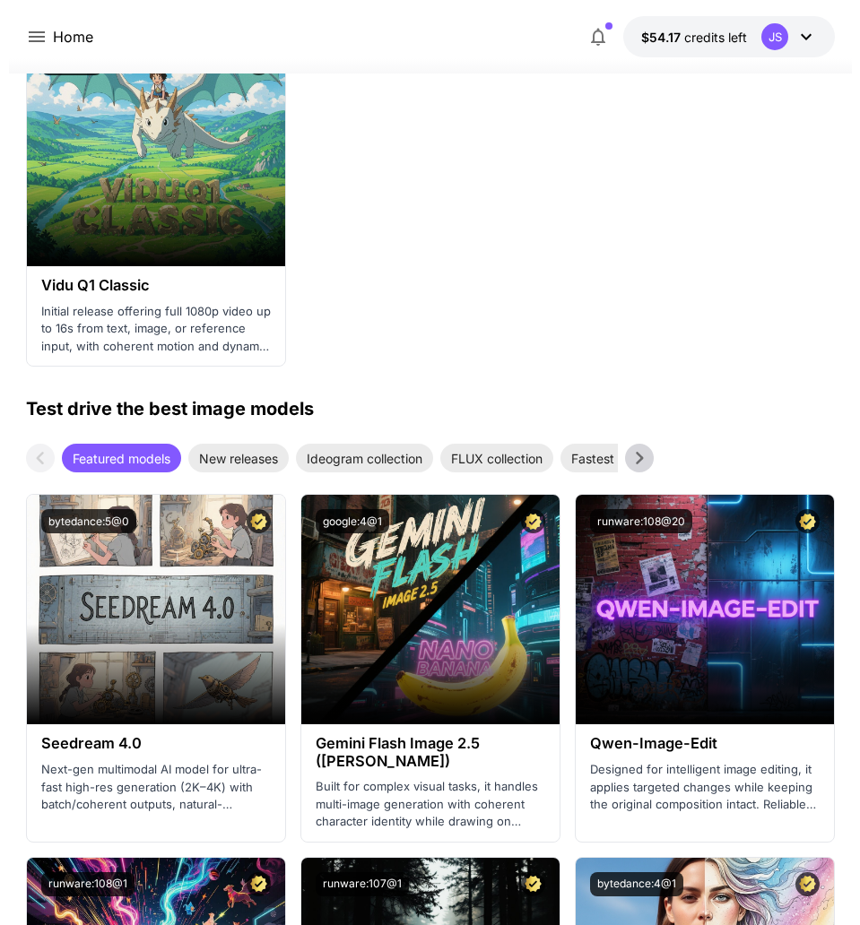
scroll to position [1121, 0]
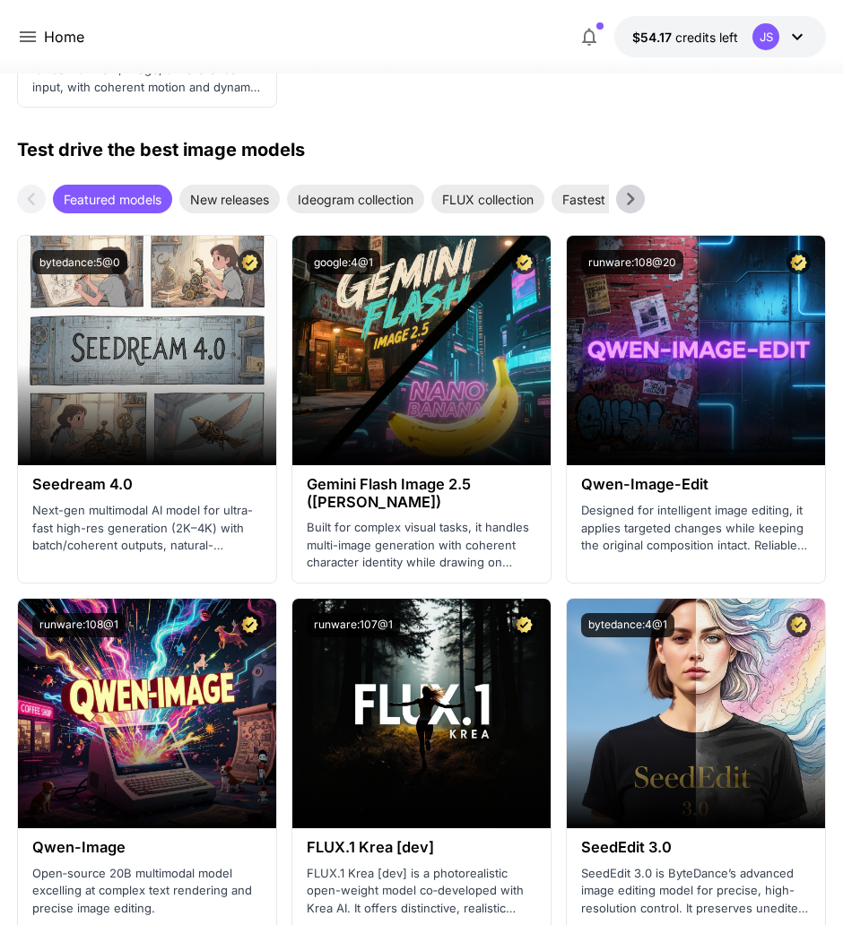
click at [55, 42] on p "Home" at bounding box center [64, 37] width 40 height 22
click at [33, 37] on icon at bounding box center [28, 36] width 16 height 11
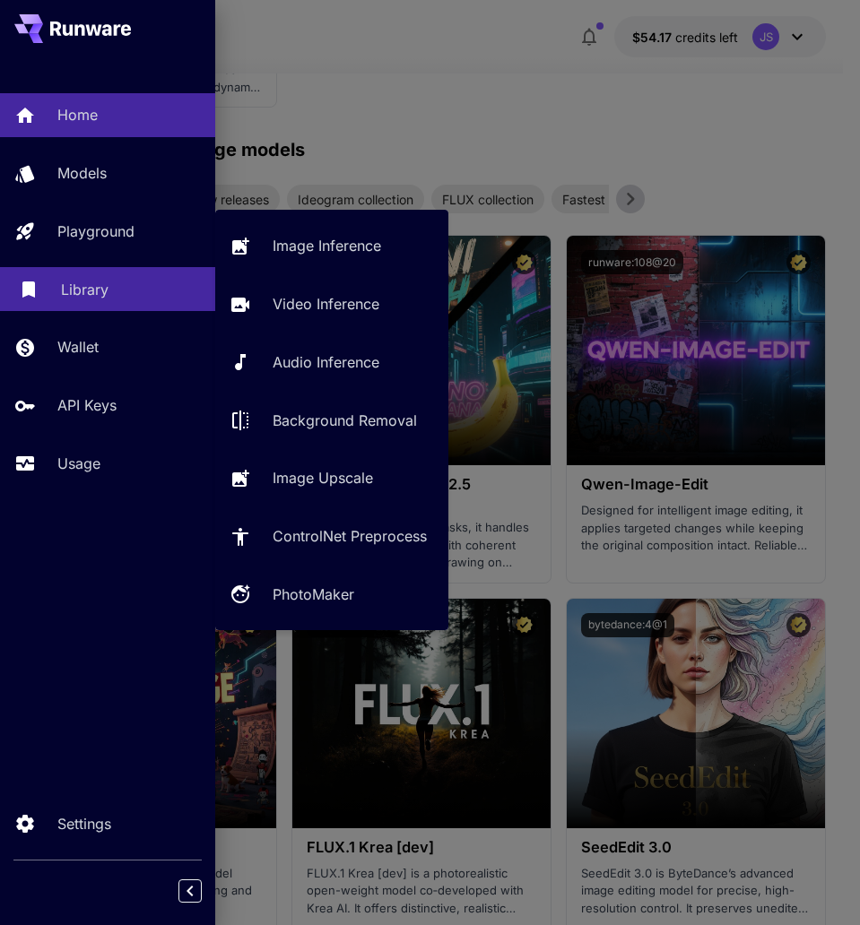
click at [105, 228] on p "Playground" at bounding box center [95, 232] width 77 height 22
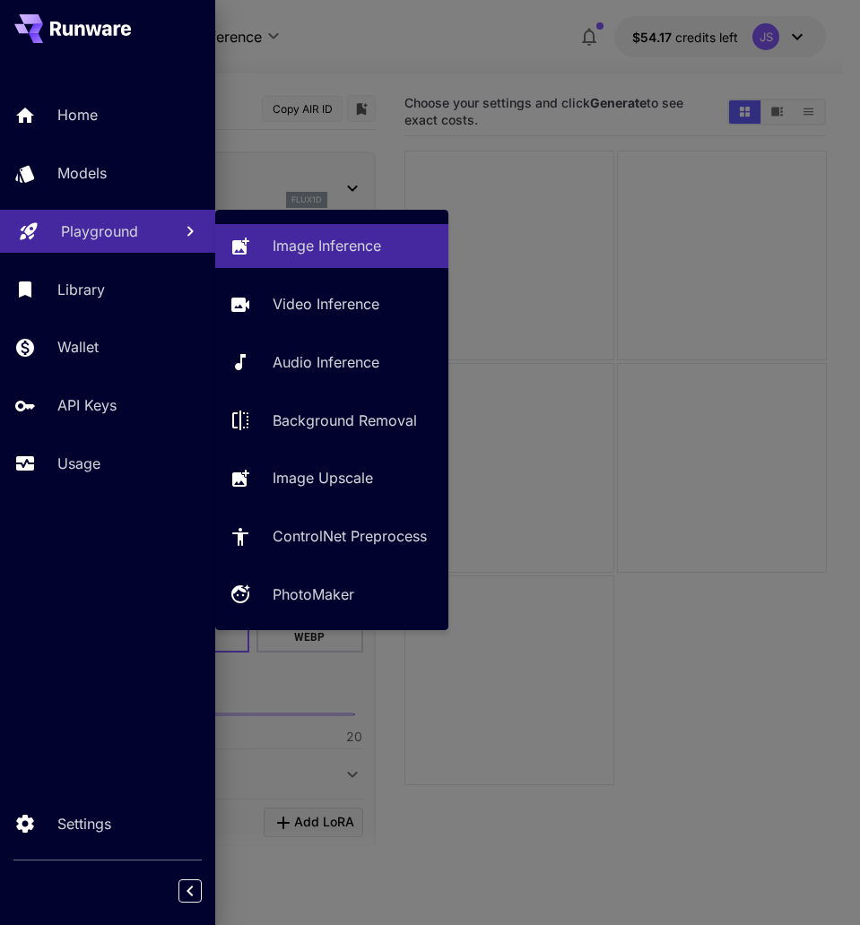
click at [100, 230] on p "Playground" at bounding box center [99, 232] width 77 height 22
click at [355, 238] on p "Image Inference" at bounding box center [330, 246] width 109 height 22
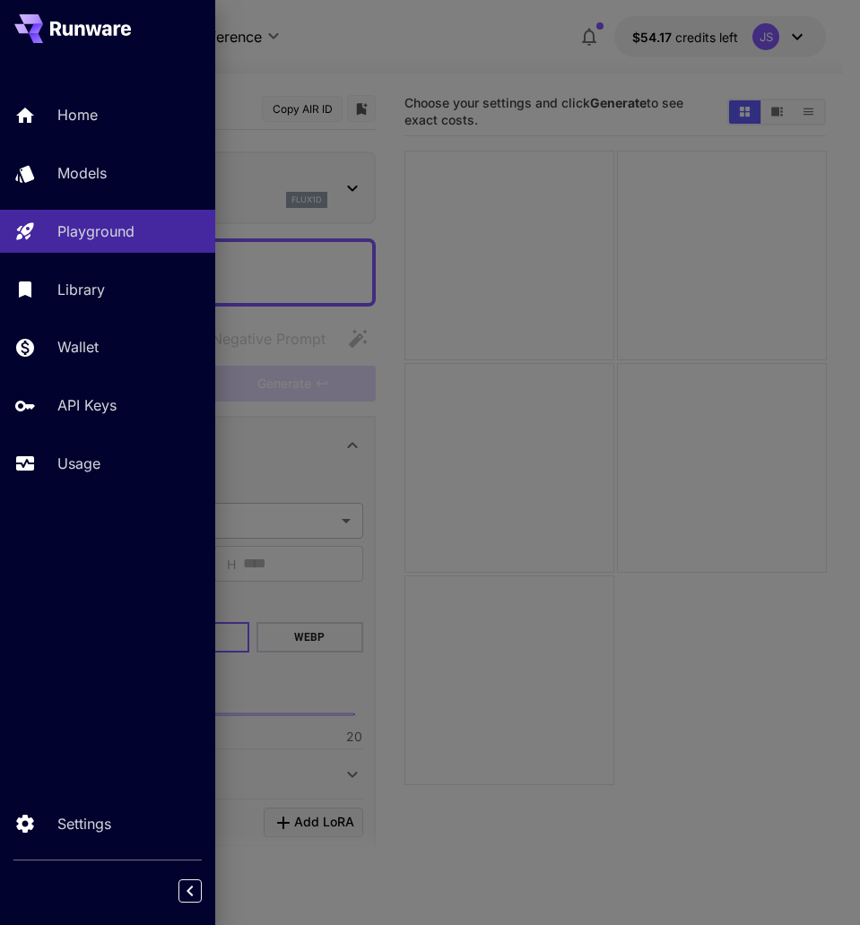
click at [343, 125] on div at bounding box center [430, 462] width 860 height 925
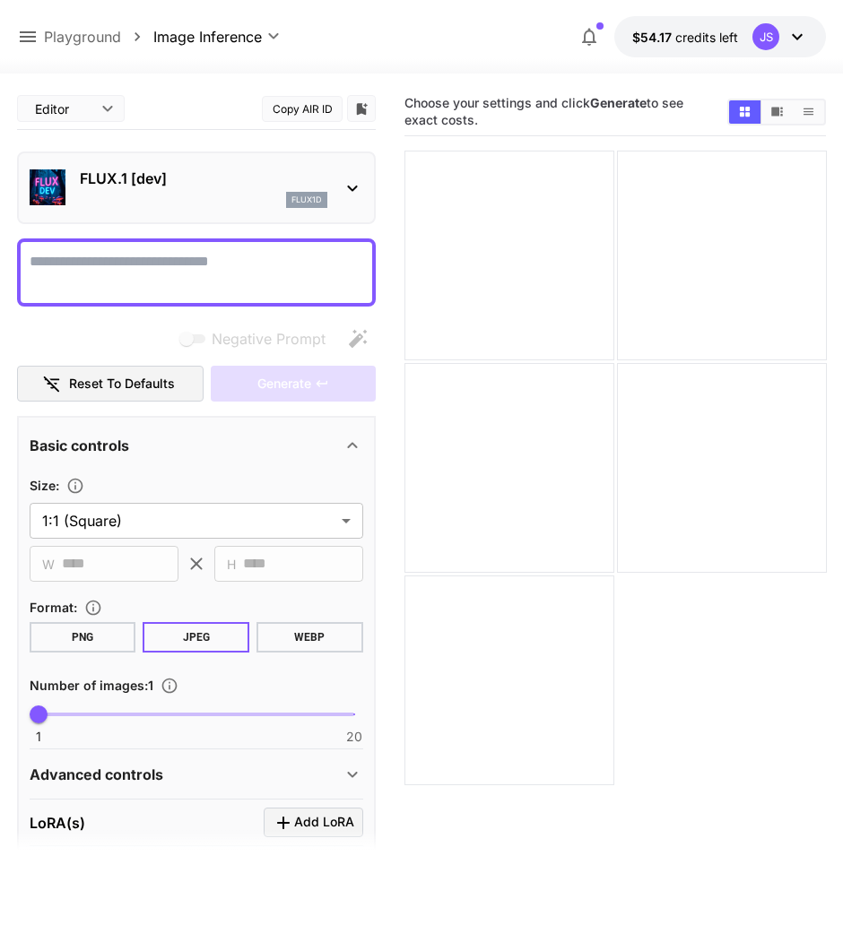
click at [152, 230] on div "**********" at bounding box center [196, 613] width 359 height 1051
click at [176, 205] on div "flux1d" at bounding box center [203, 200] width 247 height 16
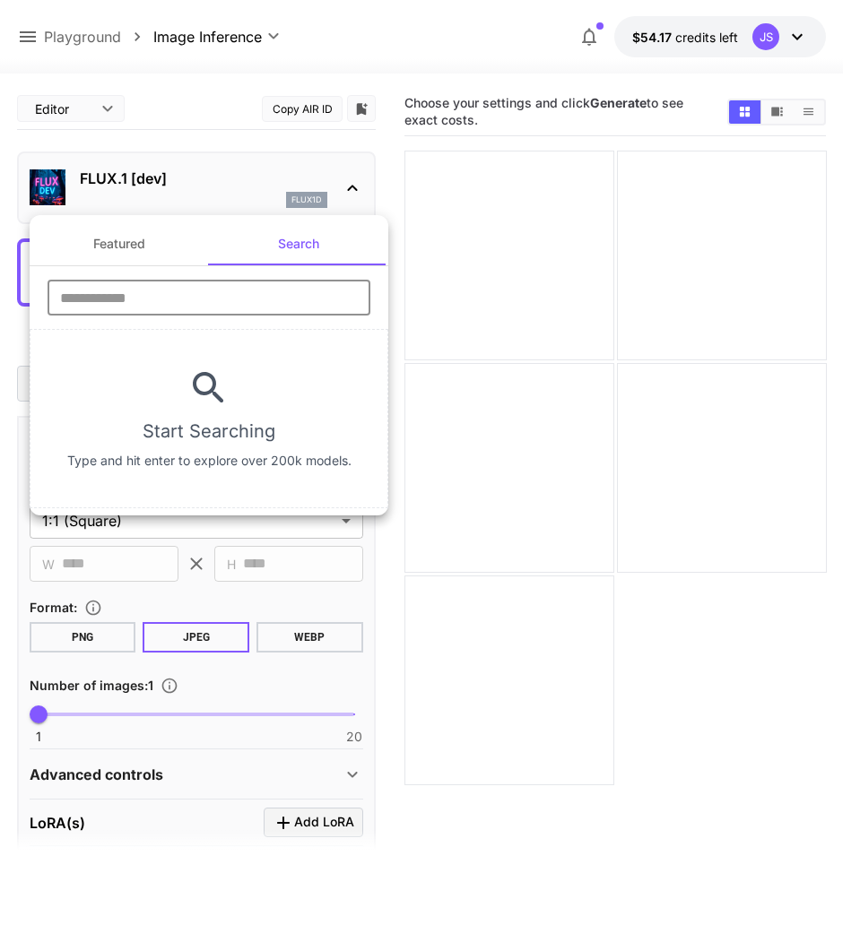
click at [178, 297] on input "text" at bounding box center [209, 298] width 323 height 36
click at [128, 245] on button "Featured" at bounding box center [119, 243] width 179 height 43
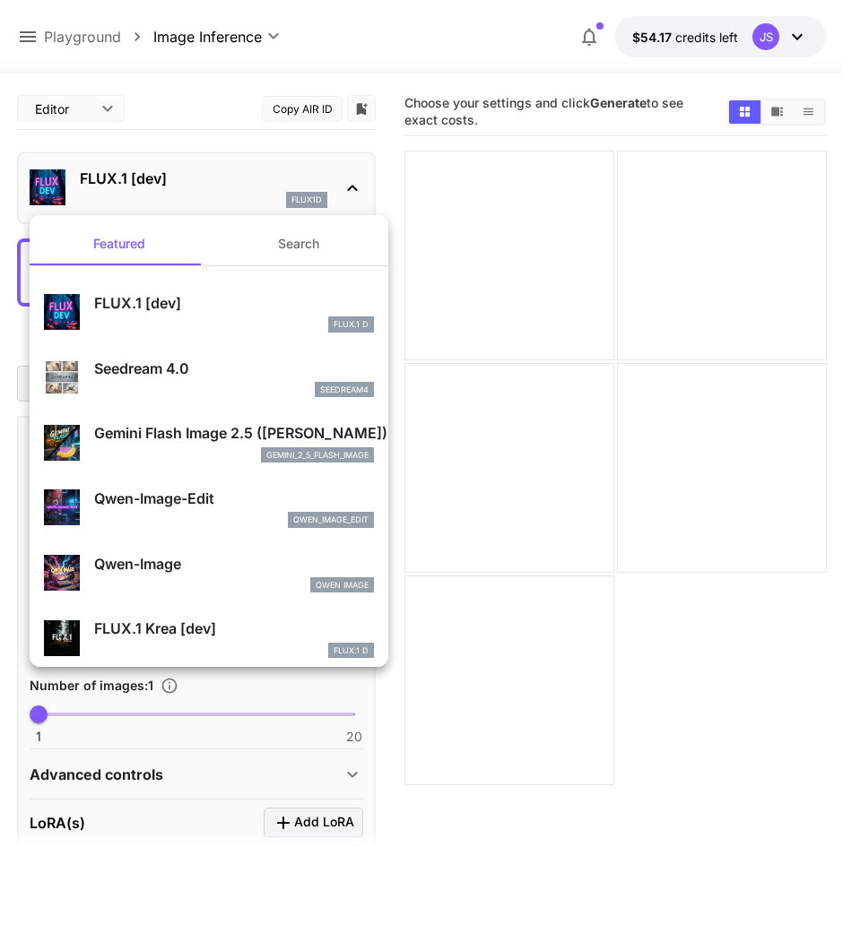
click at [319, 230] on button "Search" at bounding box center [298, 243] width 179 height 43
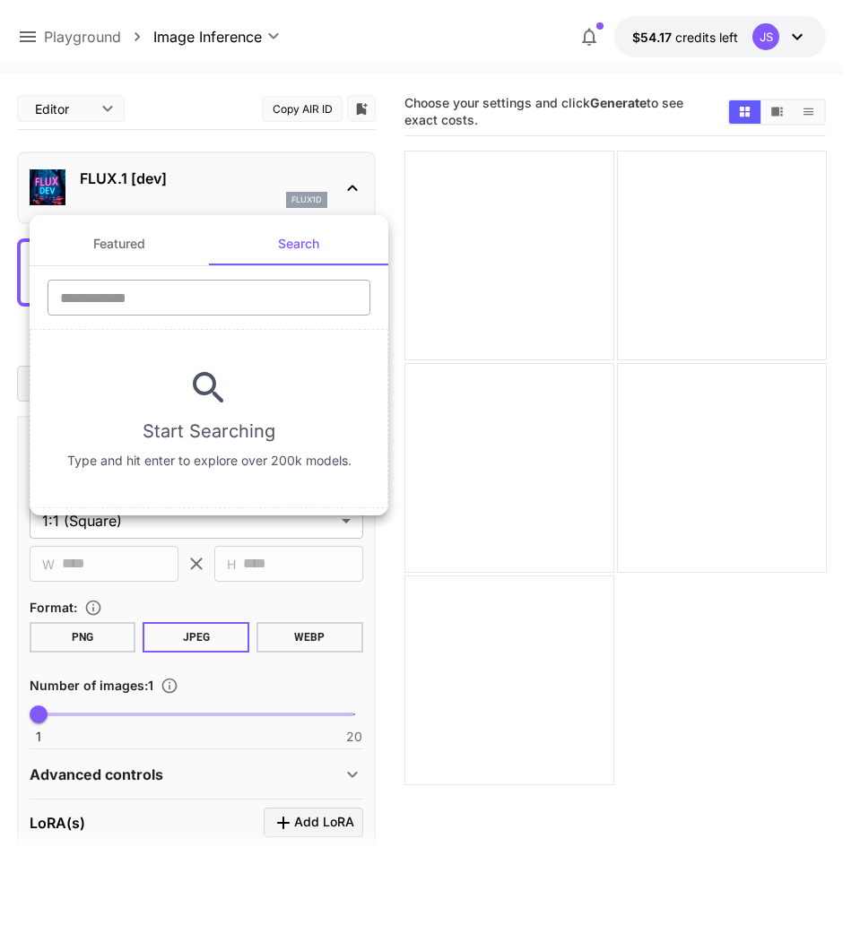
click at [173, 292] on input "text" at bounding box center [209, 298] width 323 height 36
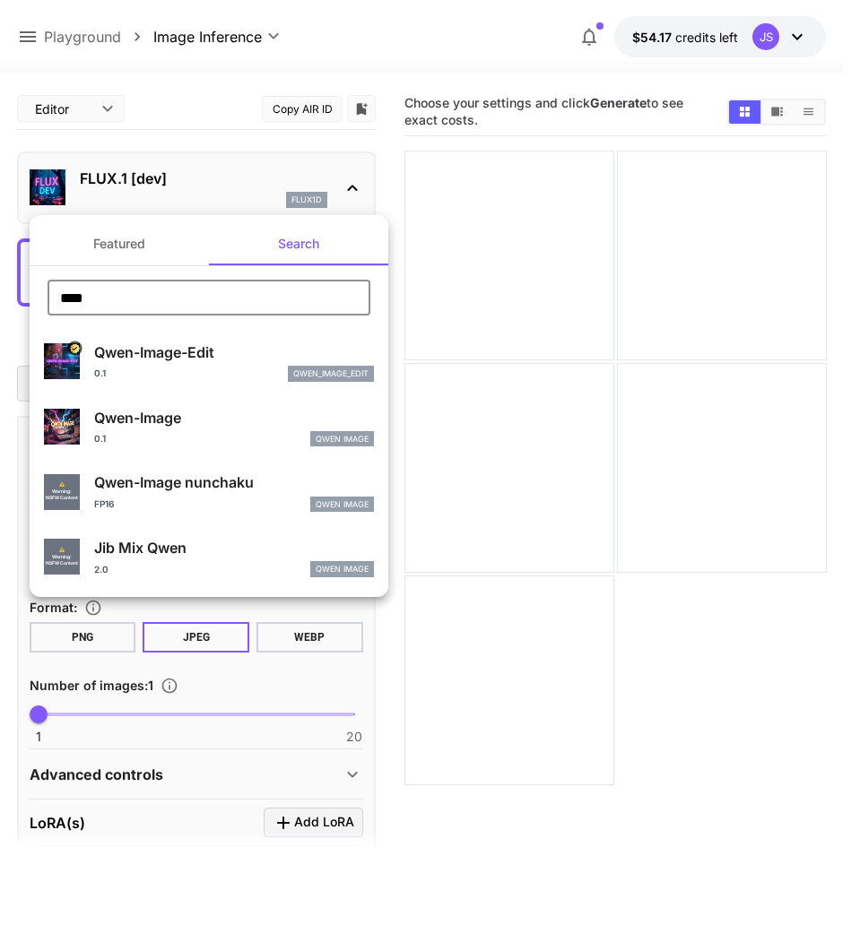
type input "****"
click at [173, 357] on p "Qwen-Image-Edit" at bounding box center [234, 353] width 280 height 22
type input "*"
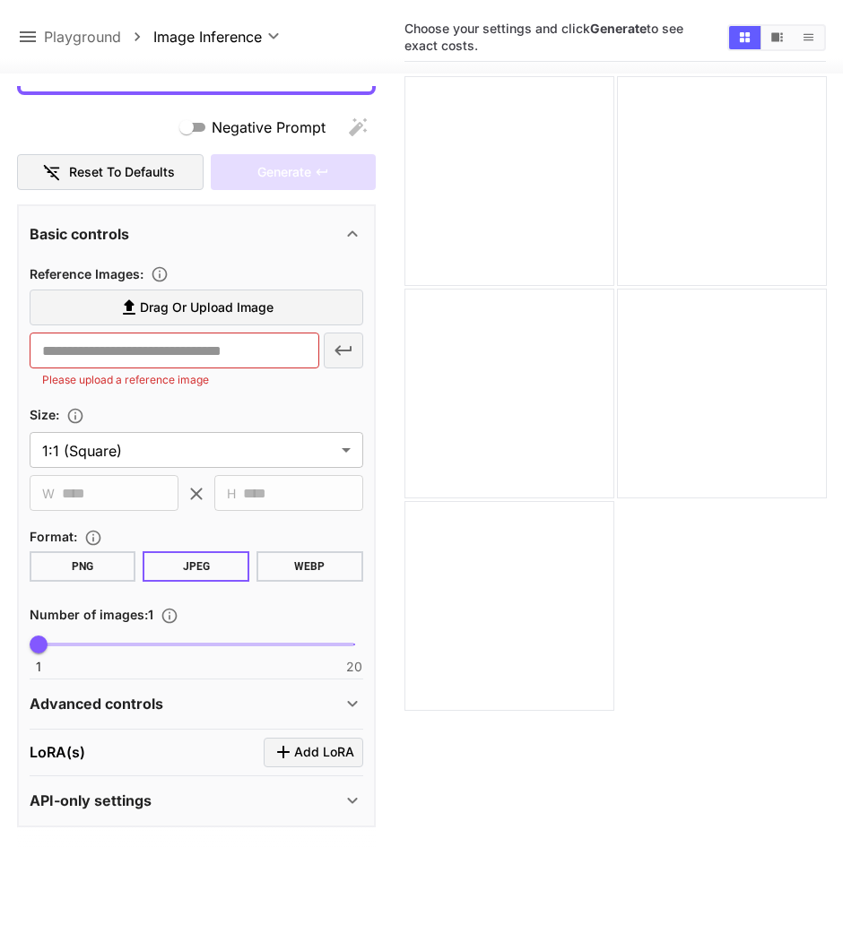
scroll to position [142, 0]
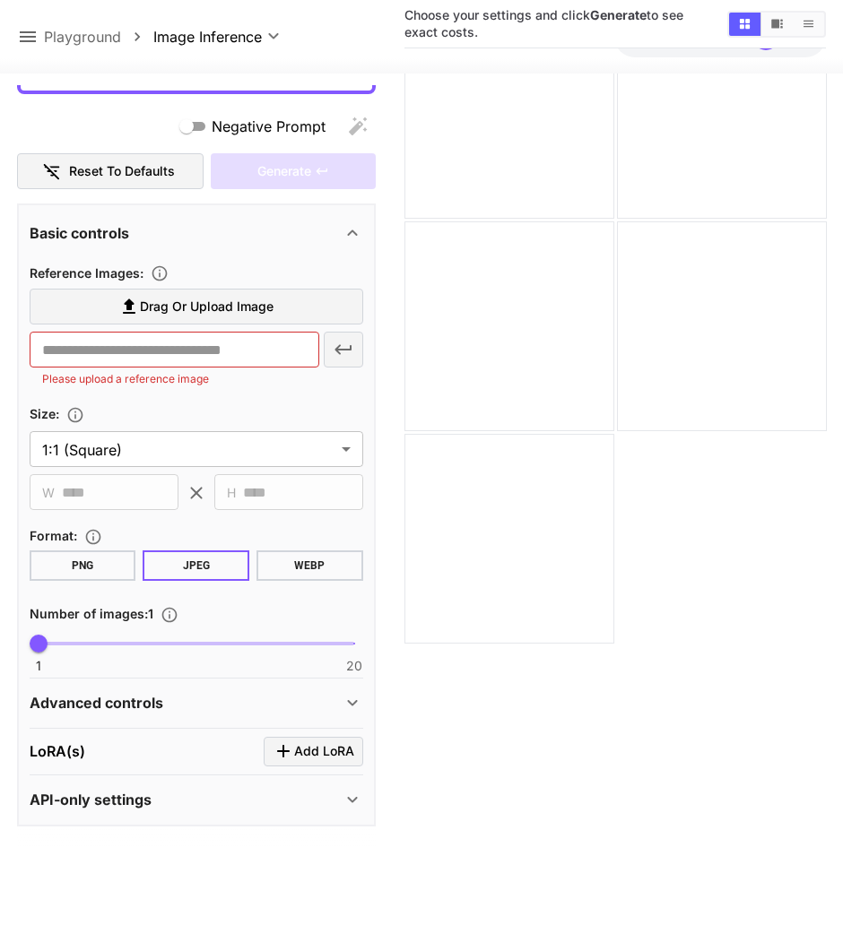
click at [224, 813] on div "API-only settings" at bounding box center [197, 799] width 334 height 43
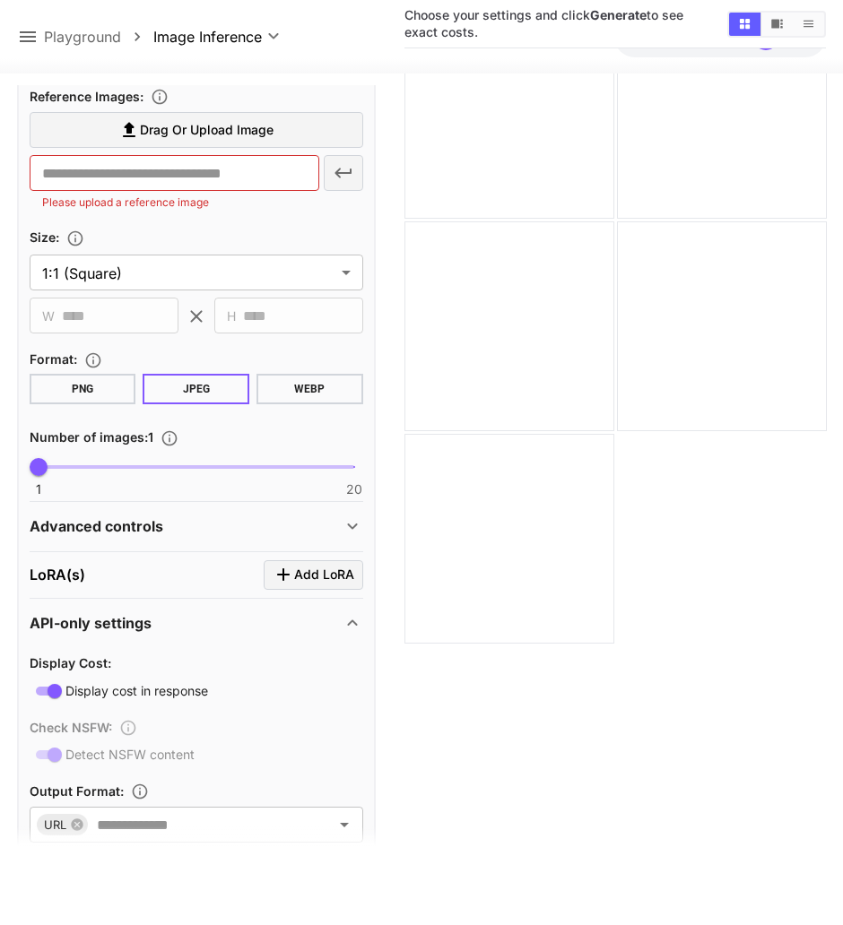
scroll to position [290, 0]
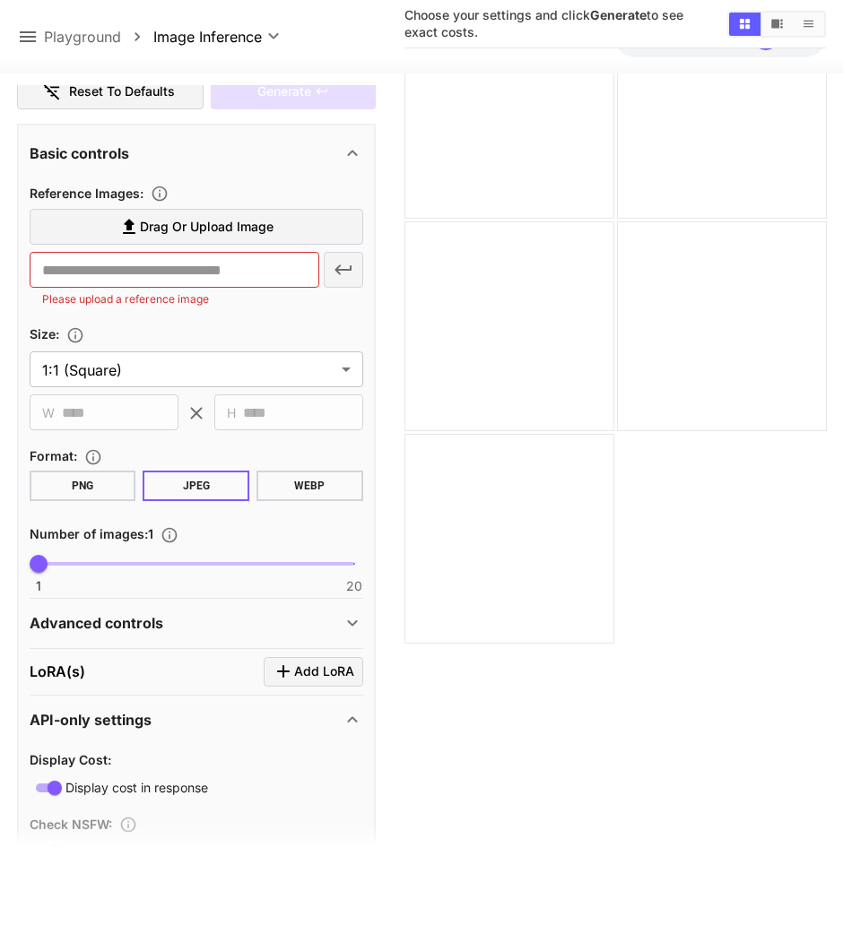
click at [243, 618] on div "Advanced controls" at bounding box center [186, 623] width 312 height 22
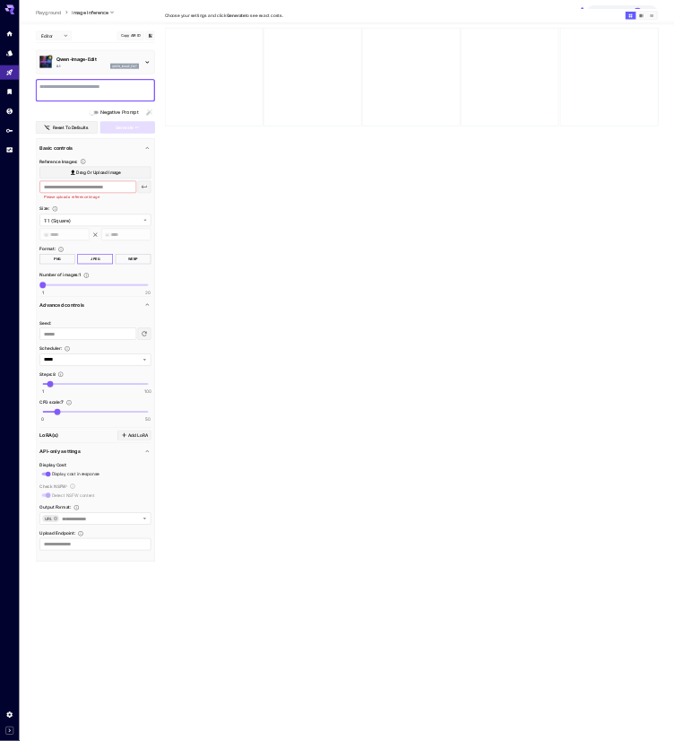
scroll to position [0, 0]
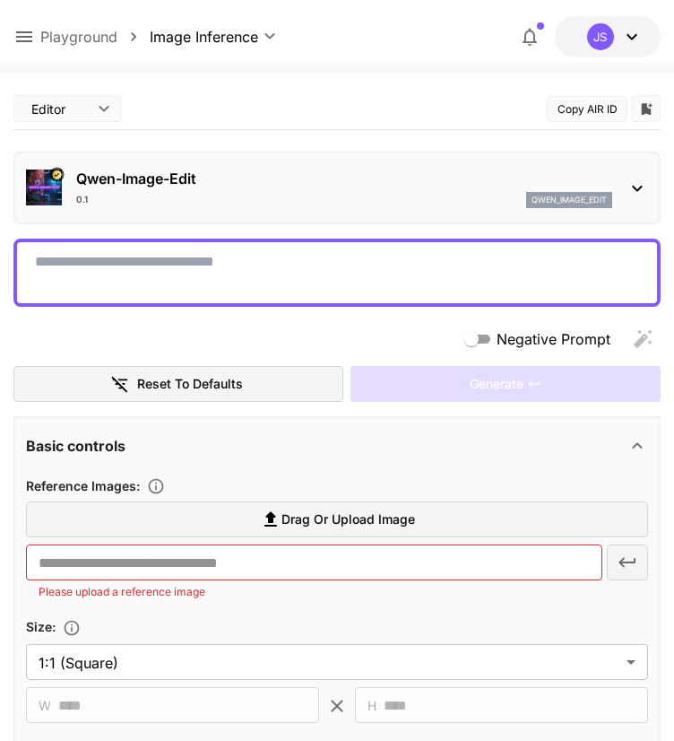
click at [179, 270] on textarea "Negative Prompt" at bounding box center [337, 272] width 604 height 43
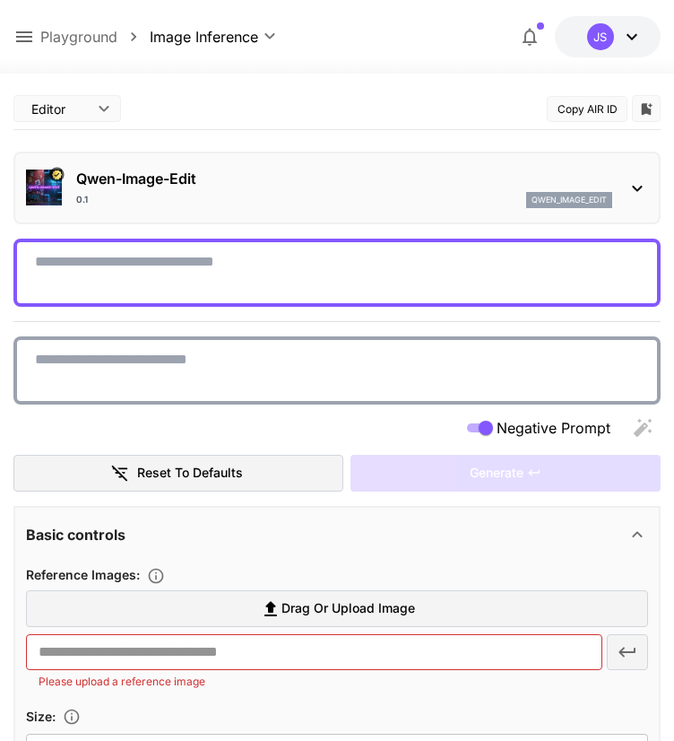
click at [129, 274] on textarea "Negative Prompt" at bounding box center [337, 272] width 604 height 43
paste textarea "**********"
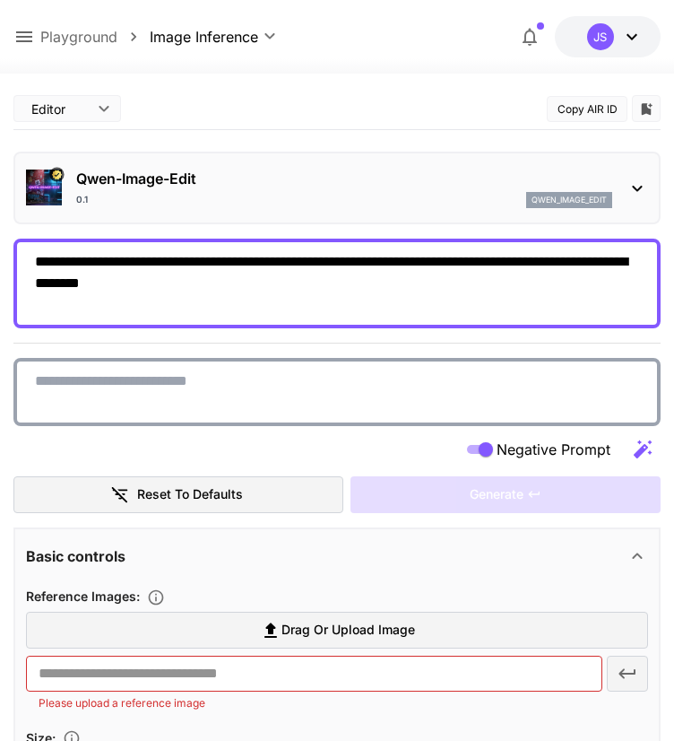
type textarea "**********"
click at [165, 385] on textarea "Negative Prompt" at bounding box center [337, 391] width 604 height 43
paste textarea "**********"
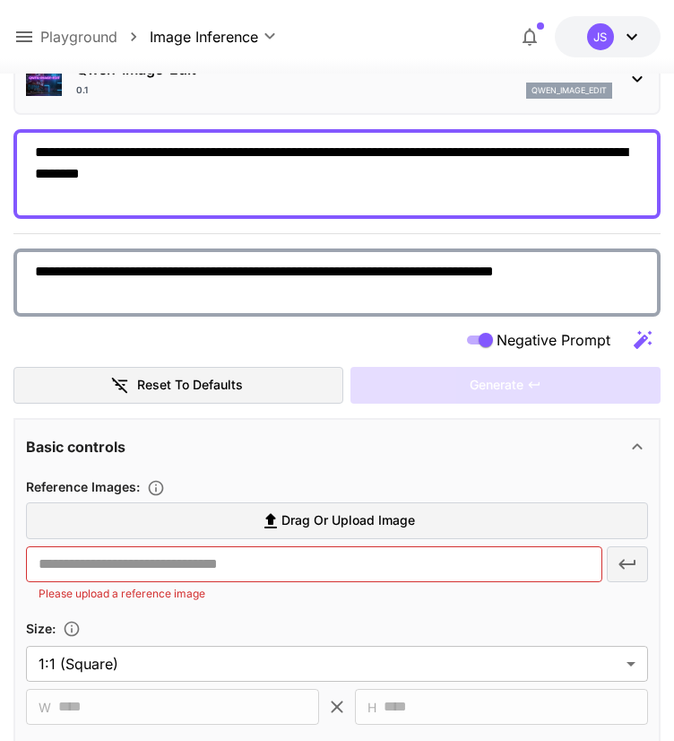
scroll to position [179, 0]
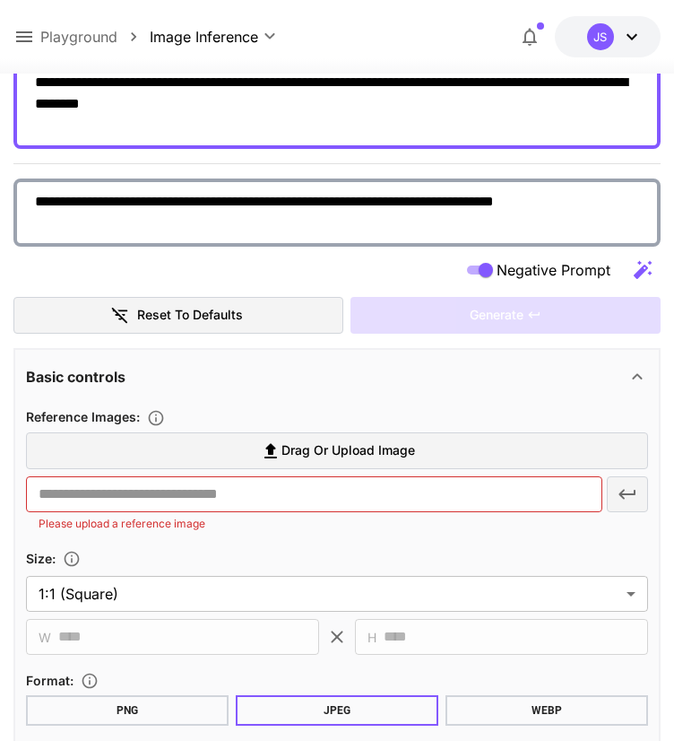
type textarea "**********"
click at [332, 454] on span "Drag or upload image" at bounding box center [349, 450] width 134 height 22
click at [0, 0] on input "Drag or upload image" at bounding box center [0, 0] width 0 height 0
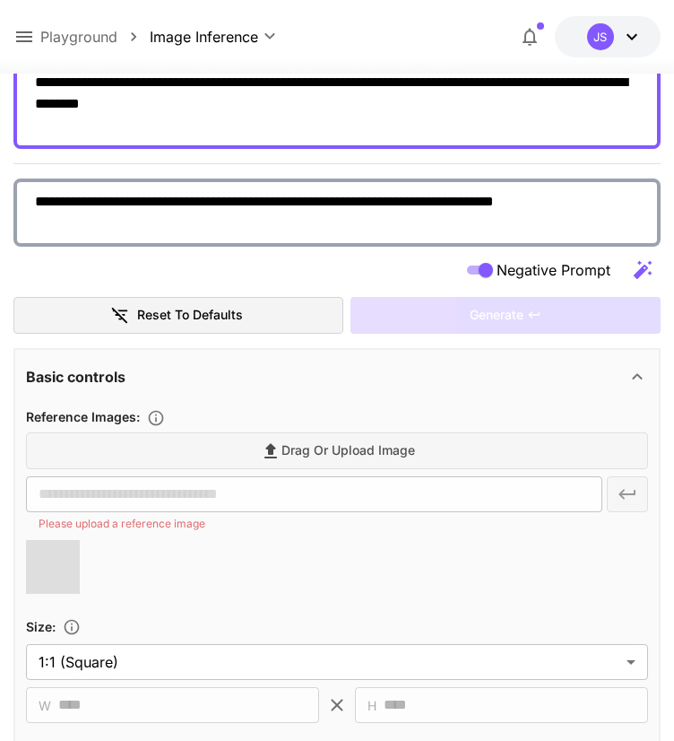
type input "**********"
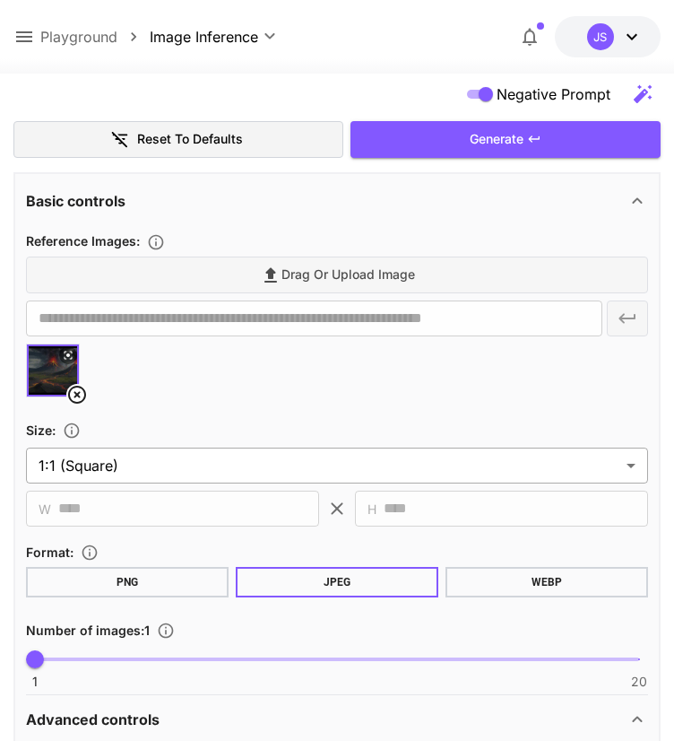
scroll to position [359, 0]
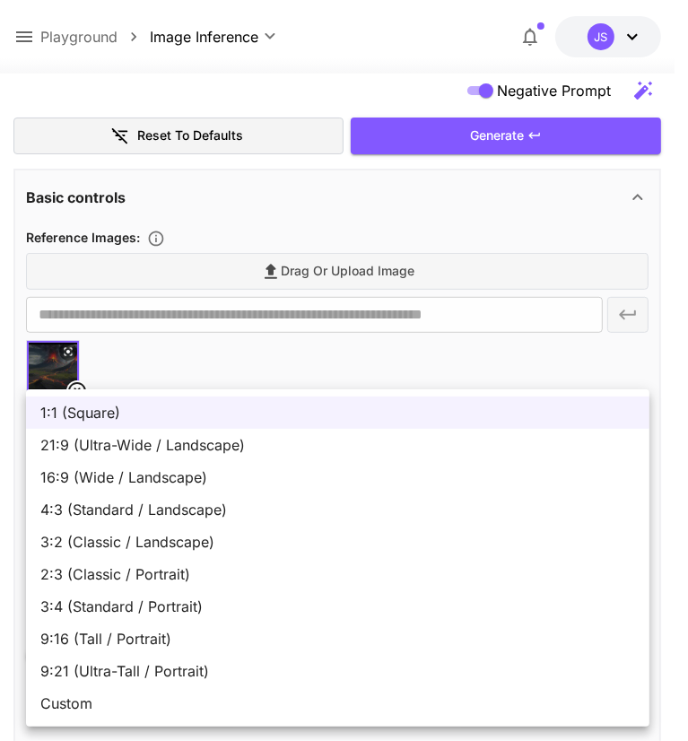
click at [143, 645] on span "9:16 (Tall / Portrait)" at bounding box center [337, 639] width 595 height 22
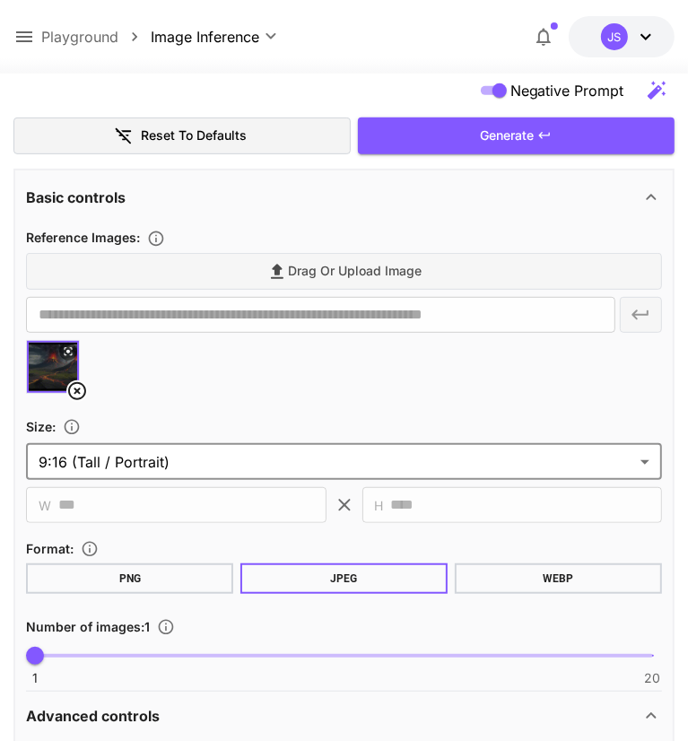
type input "**********"
type input "***"
type input "****"
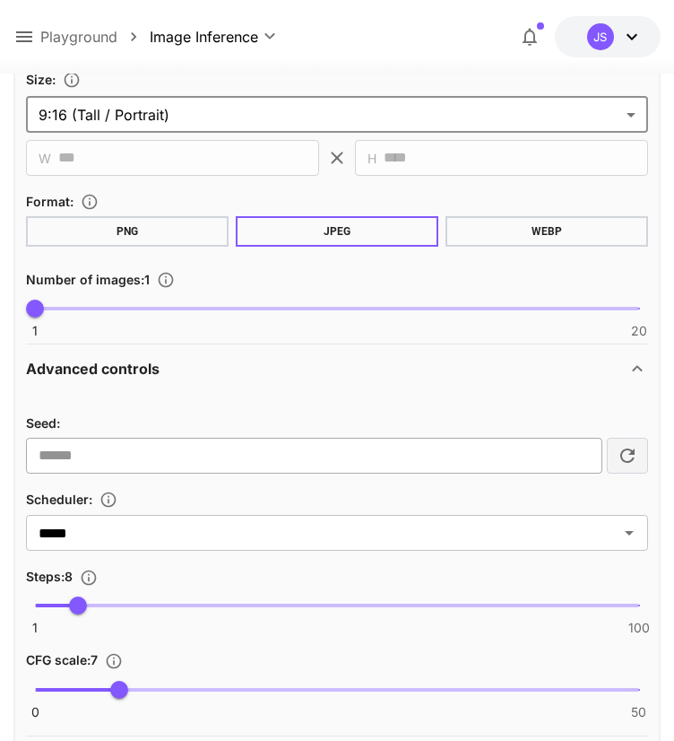
scroll to position [717, 0]
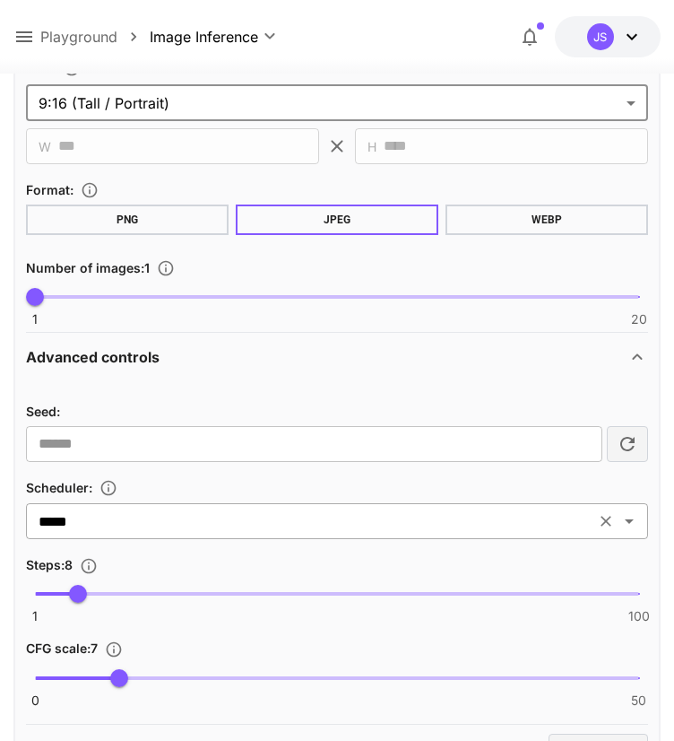
click at [111, 522] on input "*****" at bounding box center [310, 520] width 559 height 25
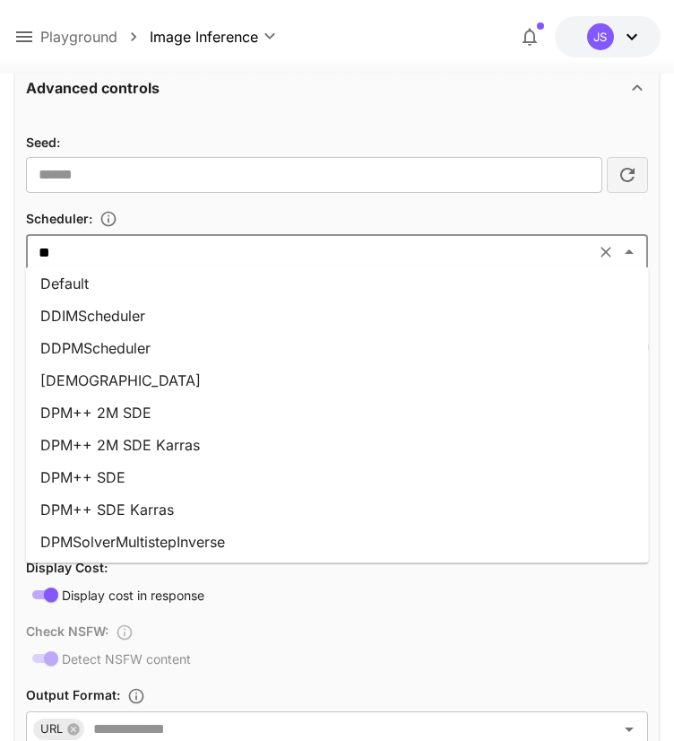
scroll to position [0, 0]
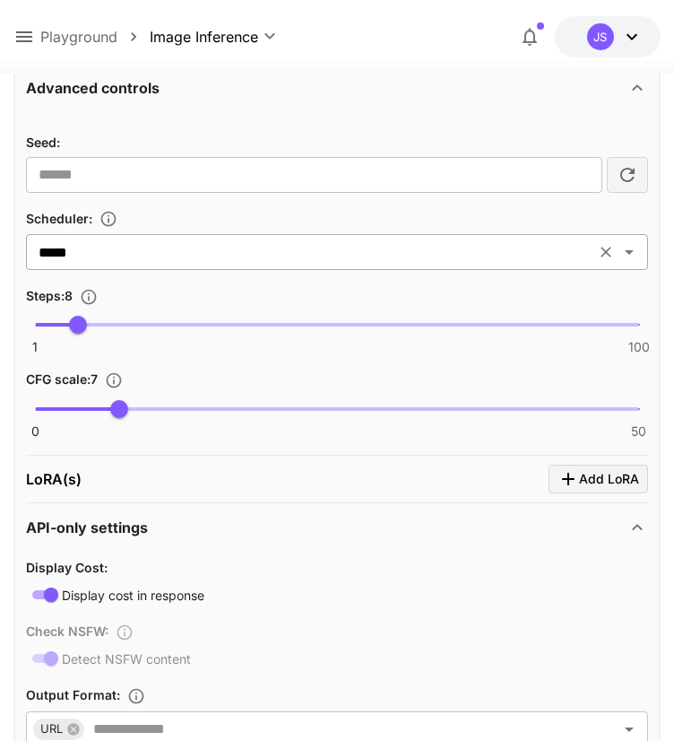
click at [140, 263] on div "***** ​" at bounding box center [337, 252] width 622 height 36
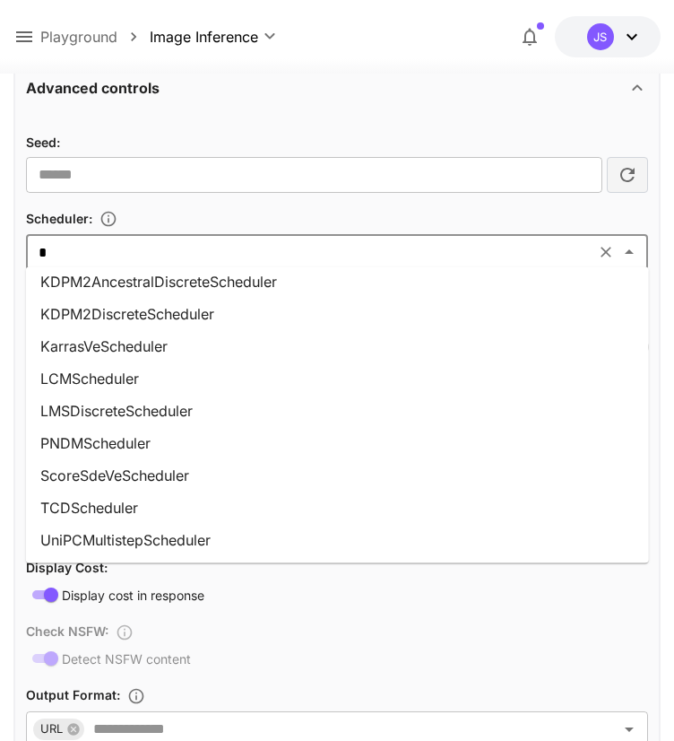
scroll to position [7, 0]
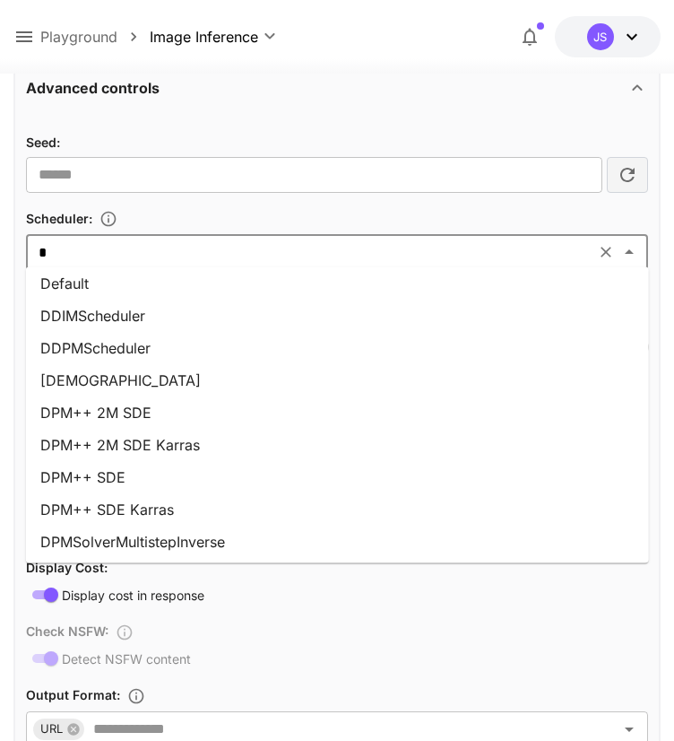
type input "**"
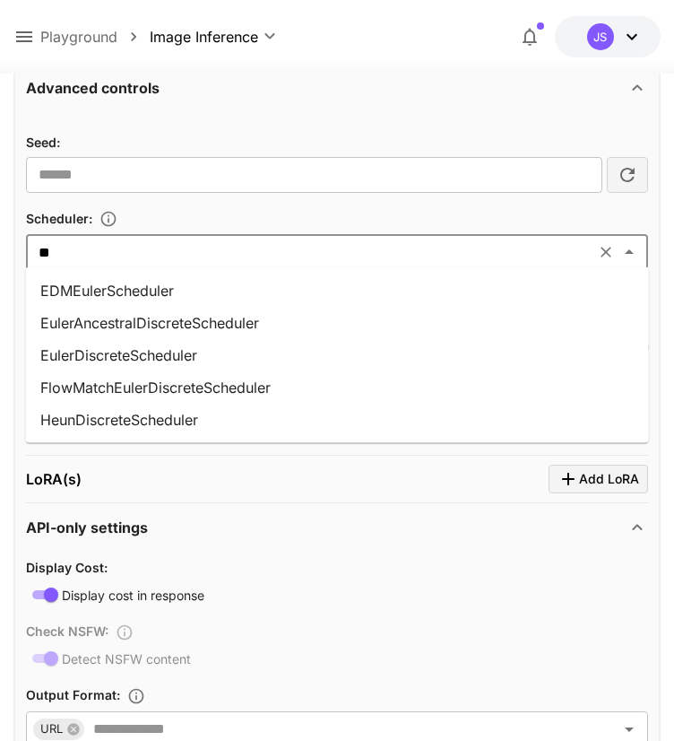
scroll to position [0, 0]
click at [176, 323] on li "EulerAncestralDiscreteScheduler" at bounding box center [337, 323] width 623 height 32
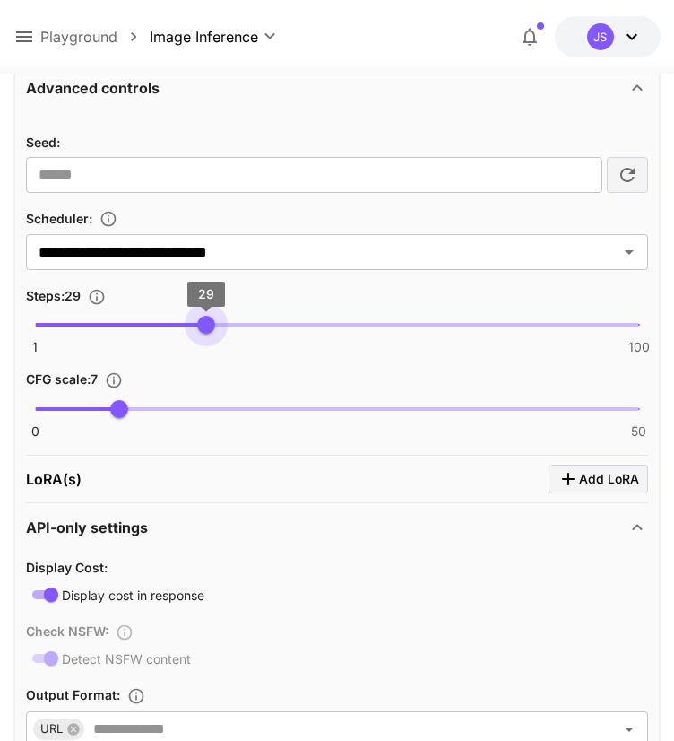
type input "**"
drag, startPoint x: 77, startPoint y: 314, endPoint x: 213, endPoint y: 336, distance: 138.1
click at [213, 334] on span "30" at bounding box center [212, 325] width 18 height 18
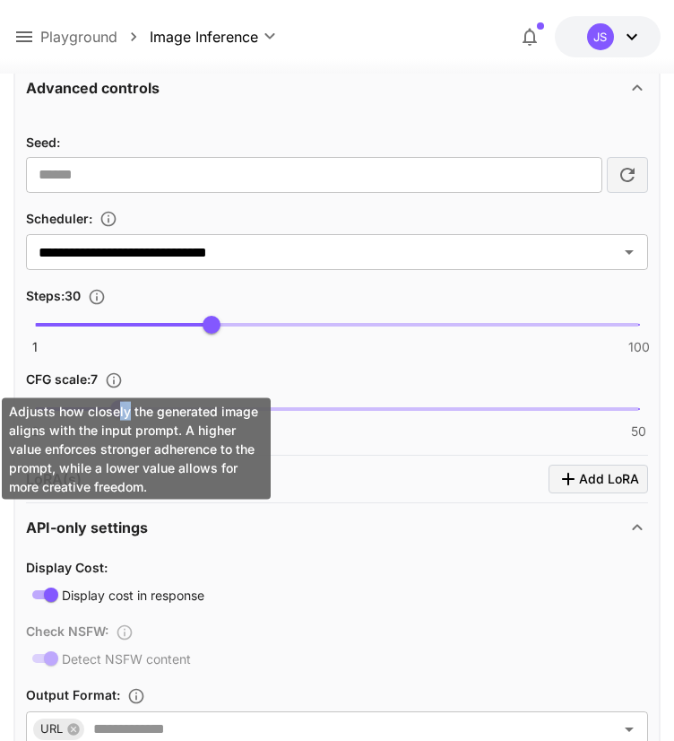
click at [126, 403] on div "Adjusts how closely the generated image aligns with the input prompt. A higher …" at bounding box center [136, 448] width 269 height 101
click at [237, 464] on div "Adjusts how closely the generated image aligns with the input prompt. A higher …" at bounding box center [136, 448] width 269 height 101
click at [309, 431] on div "0 50 7" at bounding box center [337, 416] width 622 height 42
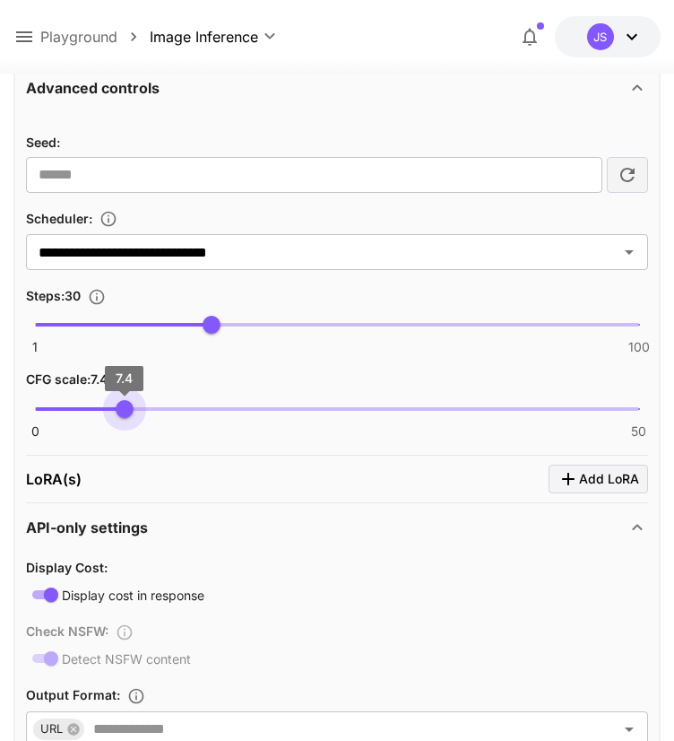
type input "***"
click at [126, 405] on span "7.5" at bounding box center [126, 409] width 18 height 18
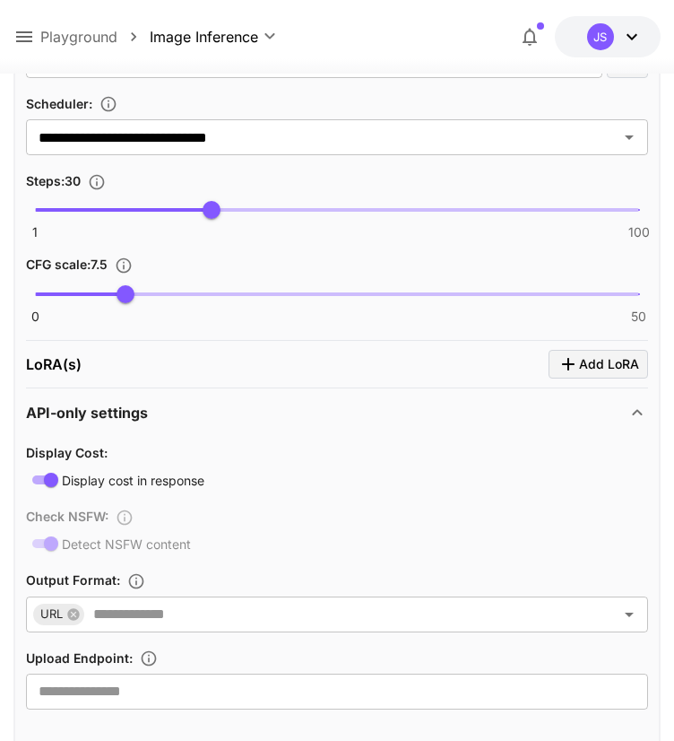
scroll to position [986, 0]
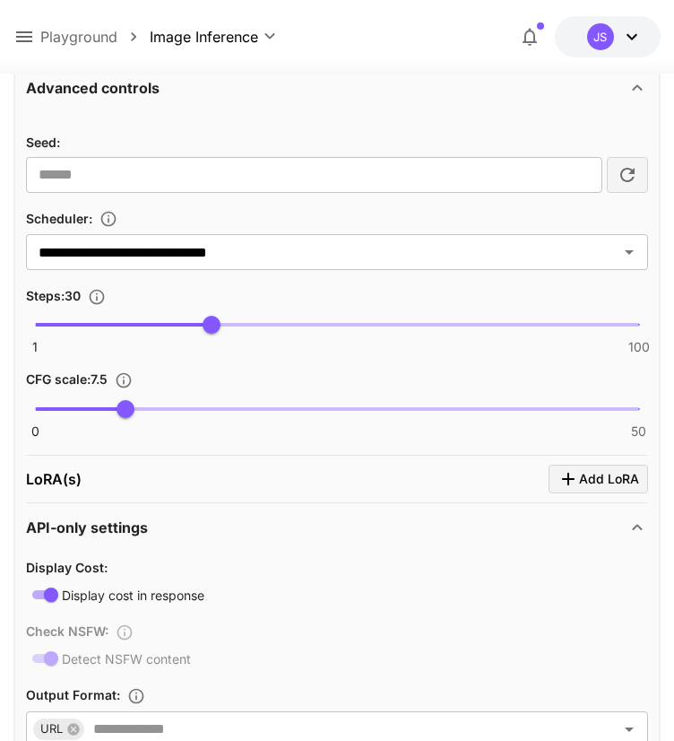
click at [572, 472] on icon "Click to add LoRA" at bounding box center [569, 479] width 22 height 22
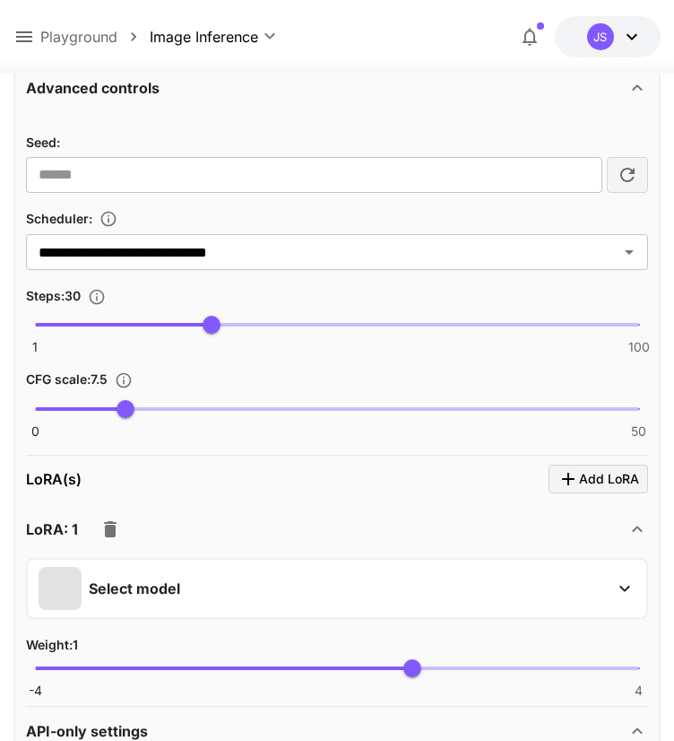
click at [187, 571] on div "Select model" at bounding box center [323, 588] width 569 height 43
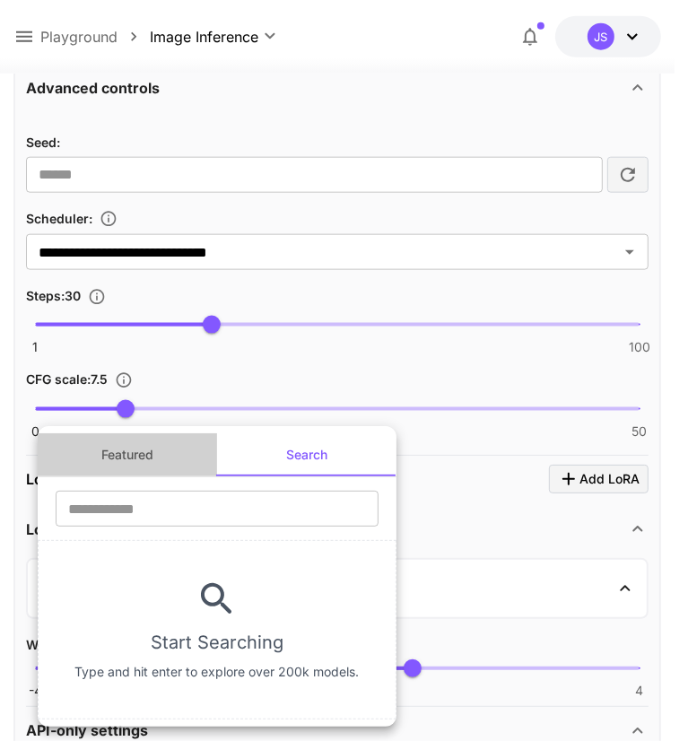
click at [105, 439] on button "Featured" at bounding box center [127, 454] width 179 height 43
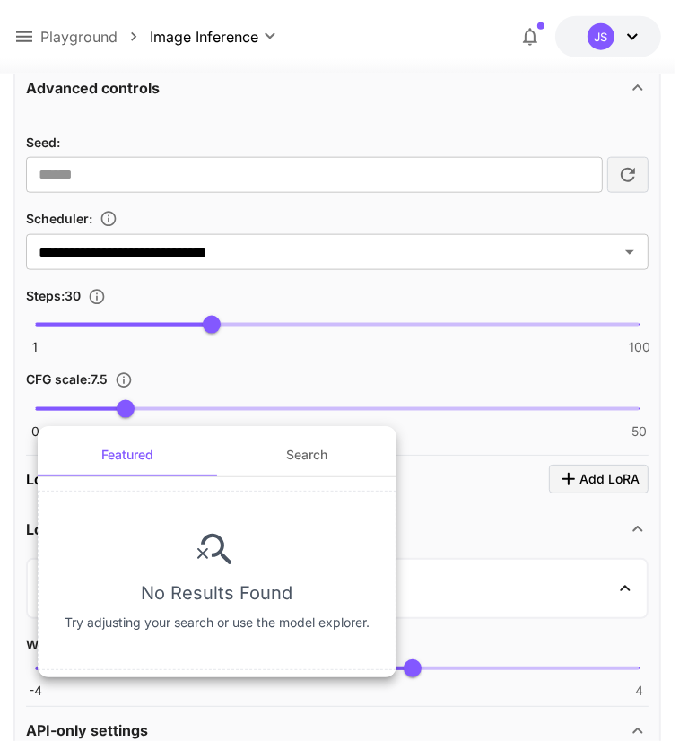
click at [329, 453] on button "Search" at bounding box center [306, 454] width 179 height 43
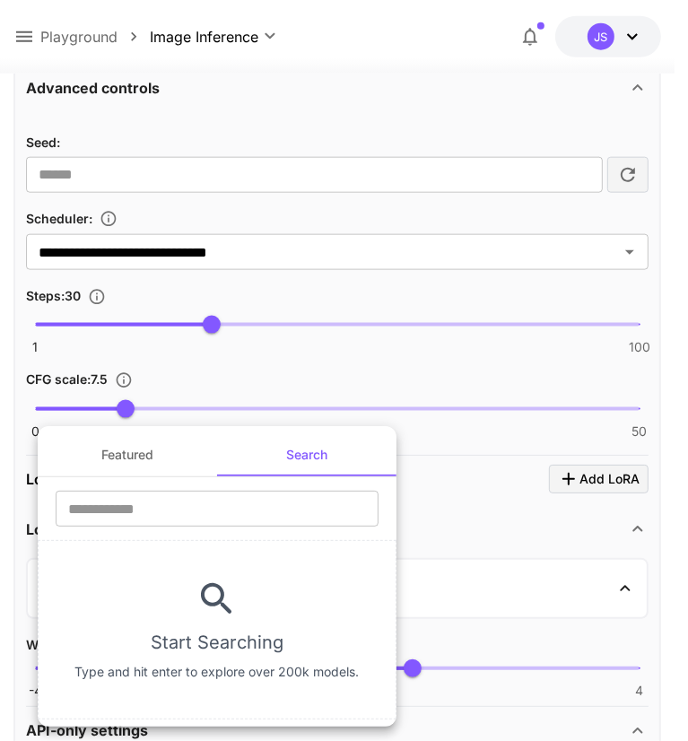
click at [443, 526] on div at bounding box center [344, 370] width 688 height 741
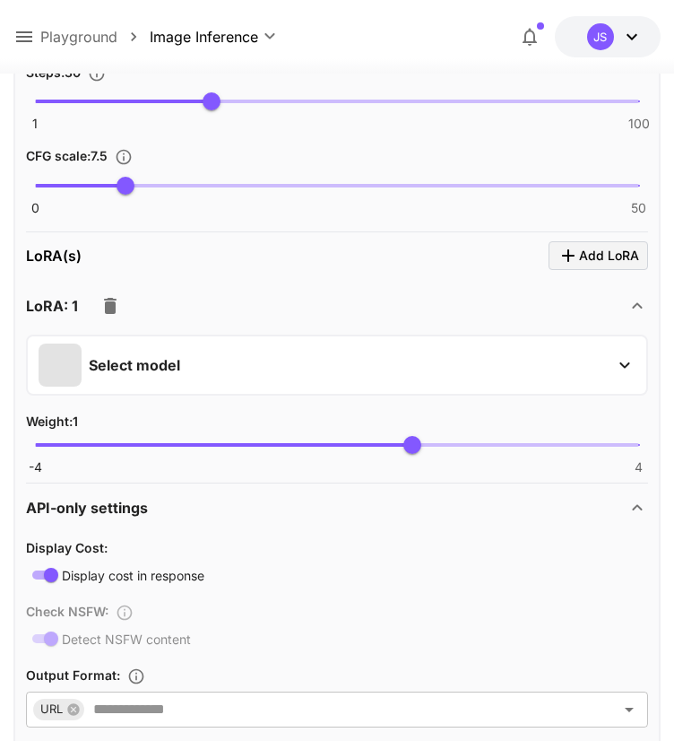
scroll to position [1076, 0]
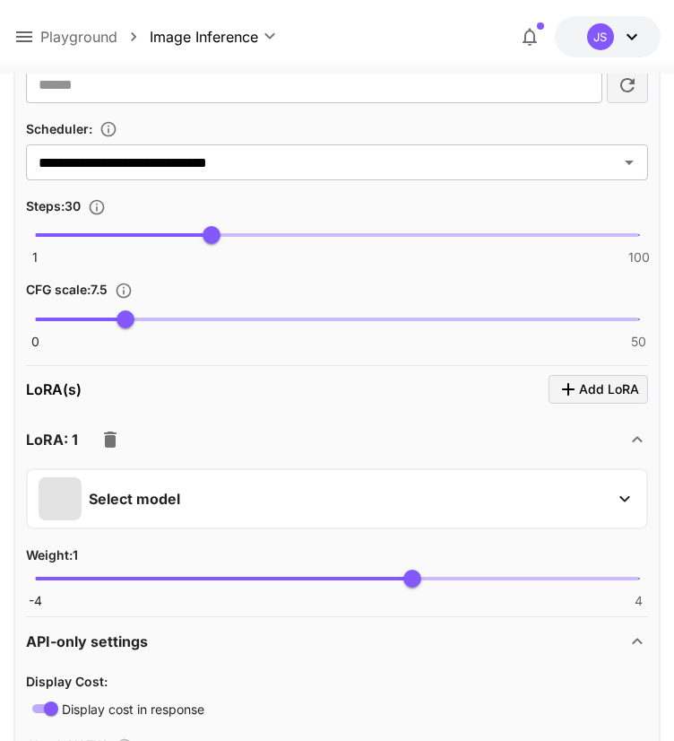
click at [100, 429] on icon "button" at bounding box center [111, 440] width 22 height 22
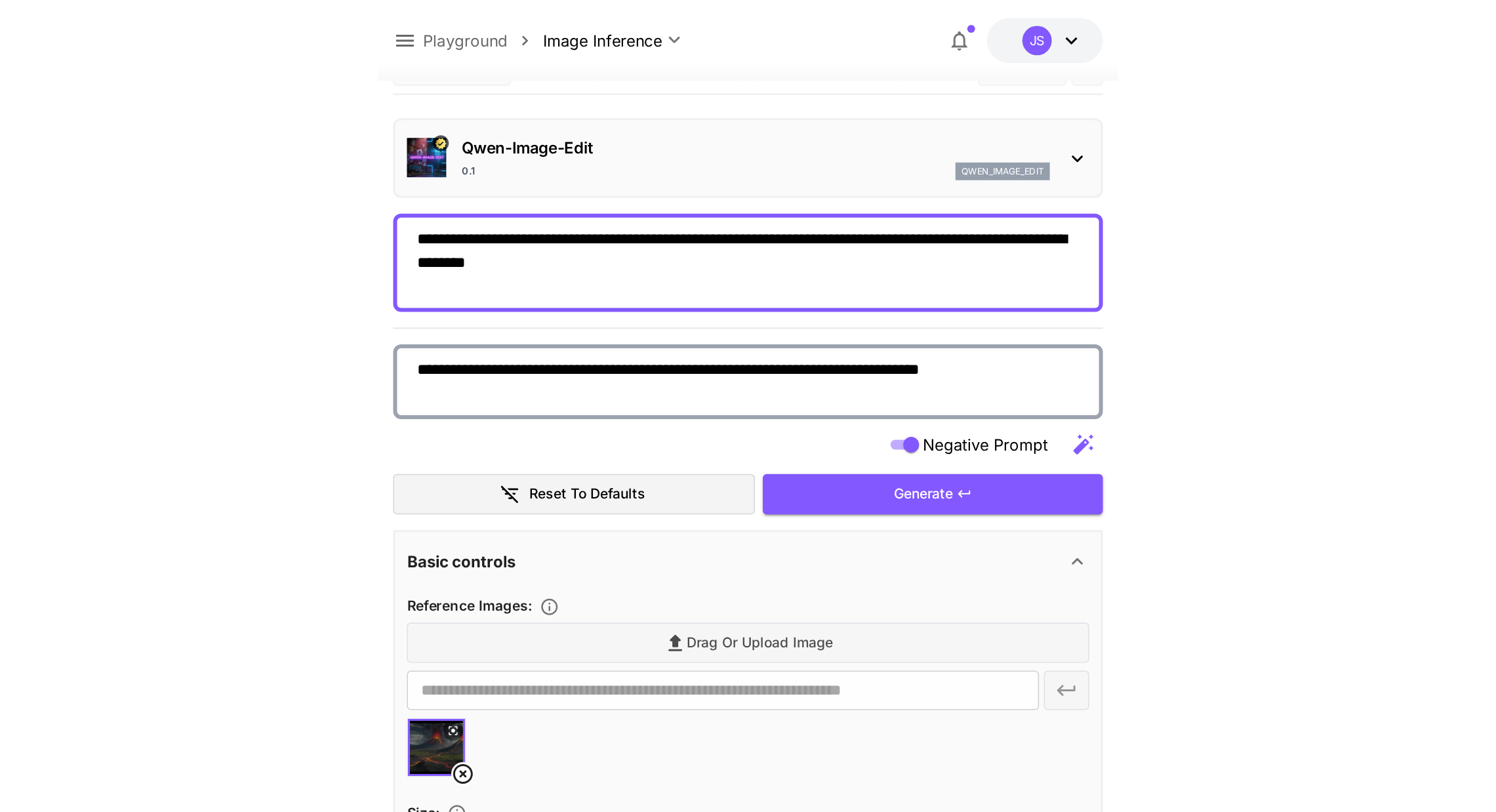
scroll to position [0, 0]
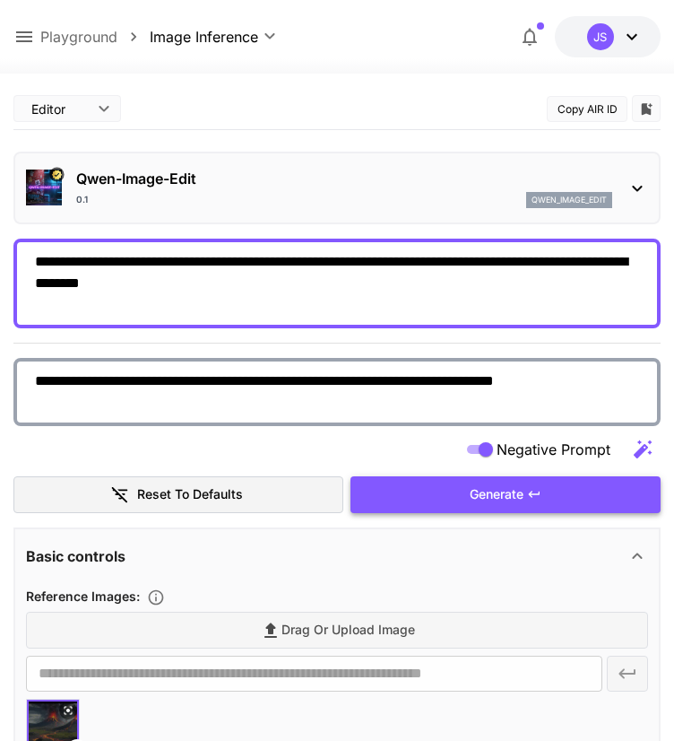
click at [493, 493] on span "Generate" at bounding box center [497, 494] width 54 height 22
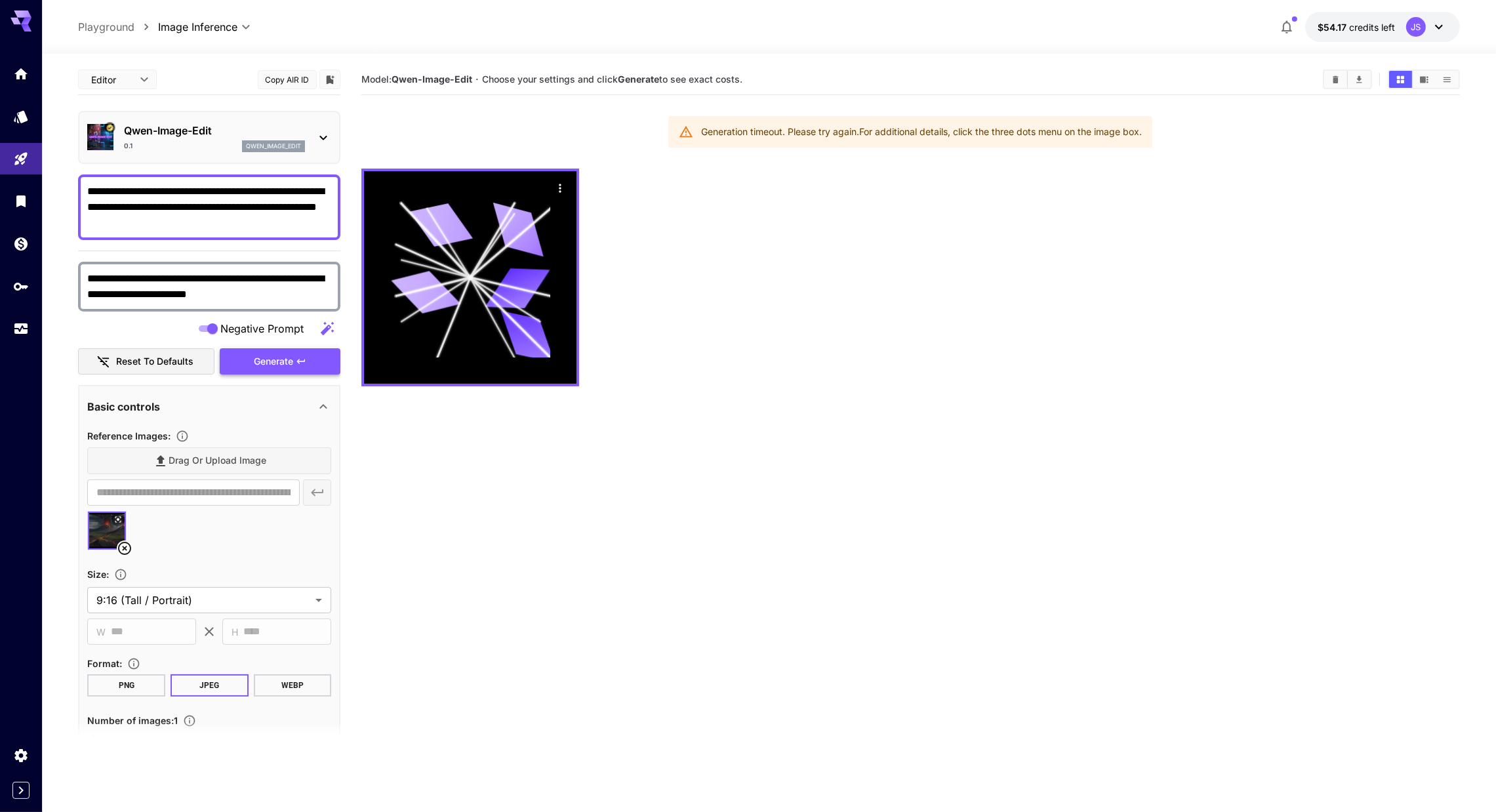
click at [307, 362] on icon "button" at bounding box center [301, 361] width 10 height 10
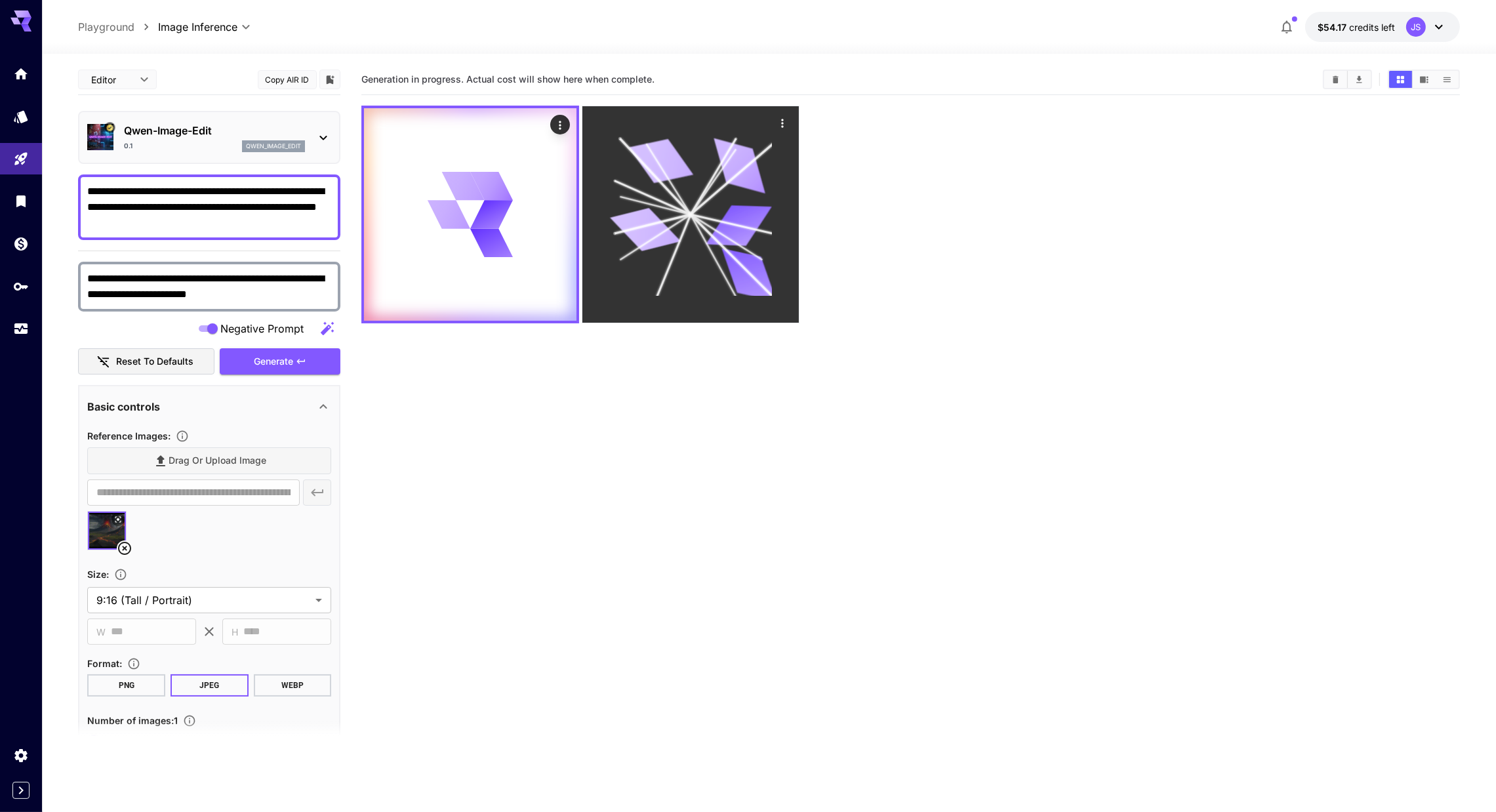
click at [616, 165] on icon at bounding box center [740, 165] width 66 height 55
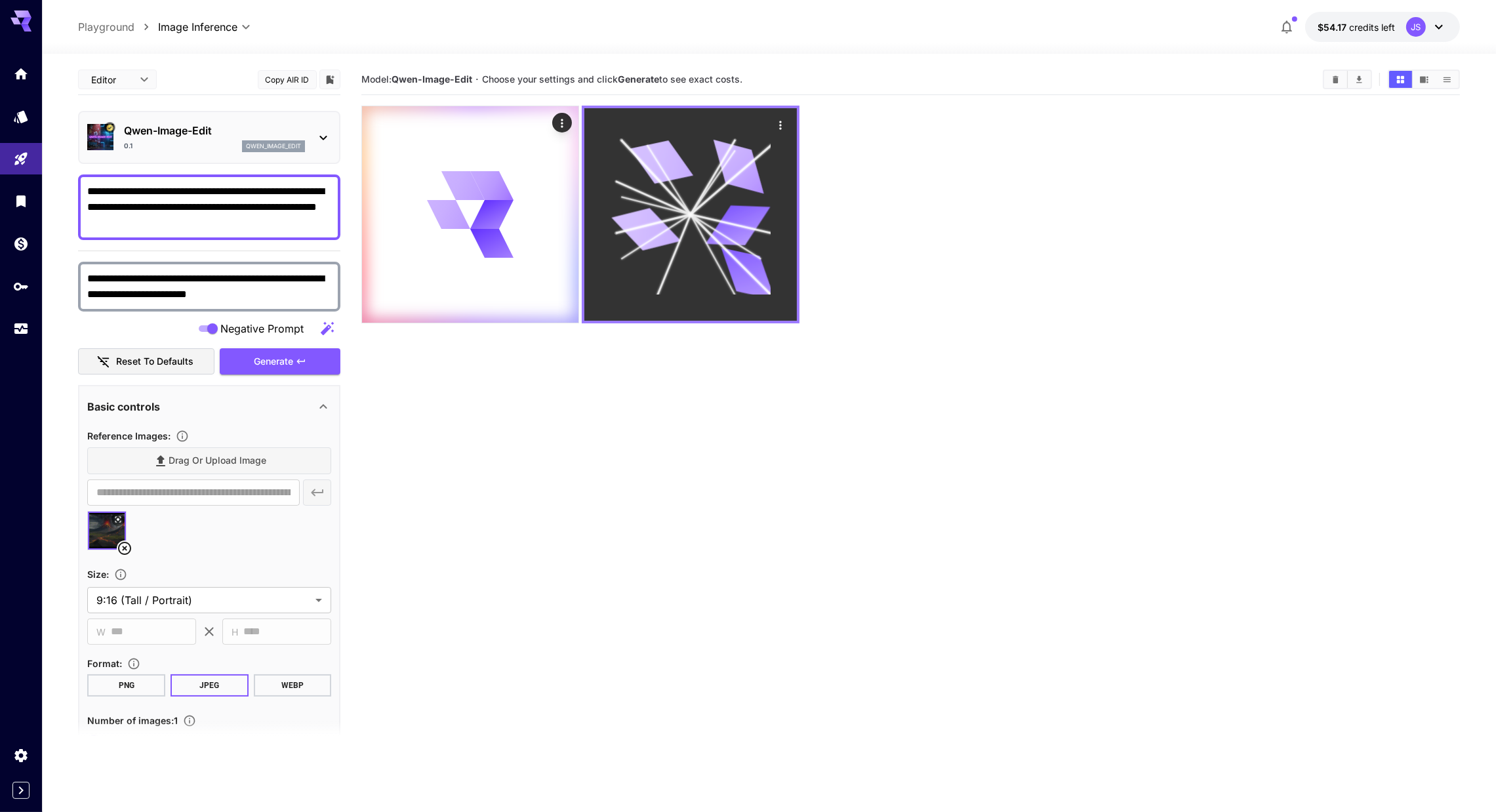
click at [616, 221] on icon at bounding box center [646, 229] width 69 height 52
click at [616, 216] on icon at bounding box center [691, 215] width 159 height 159
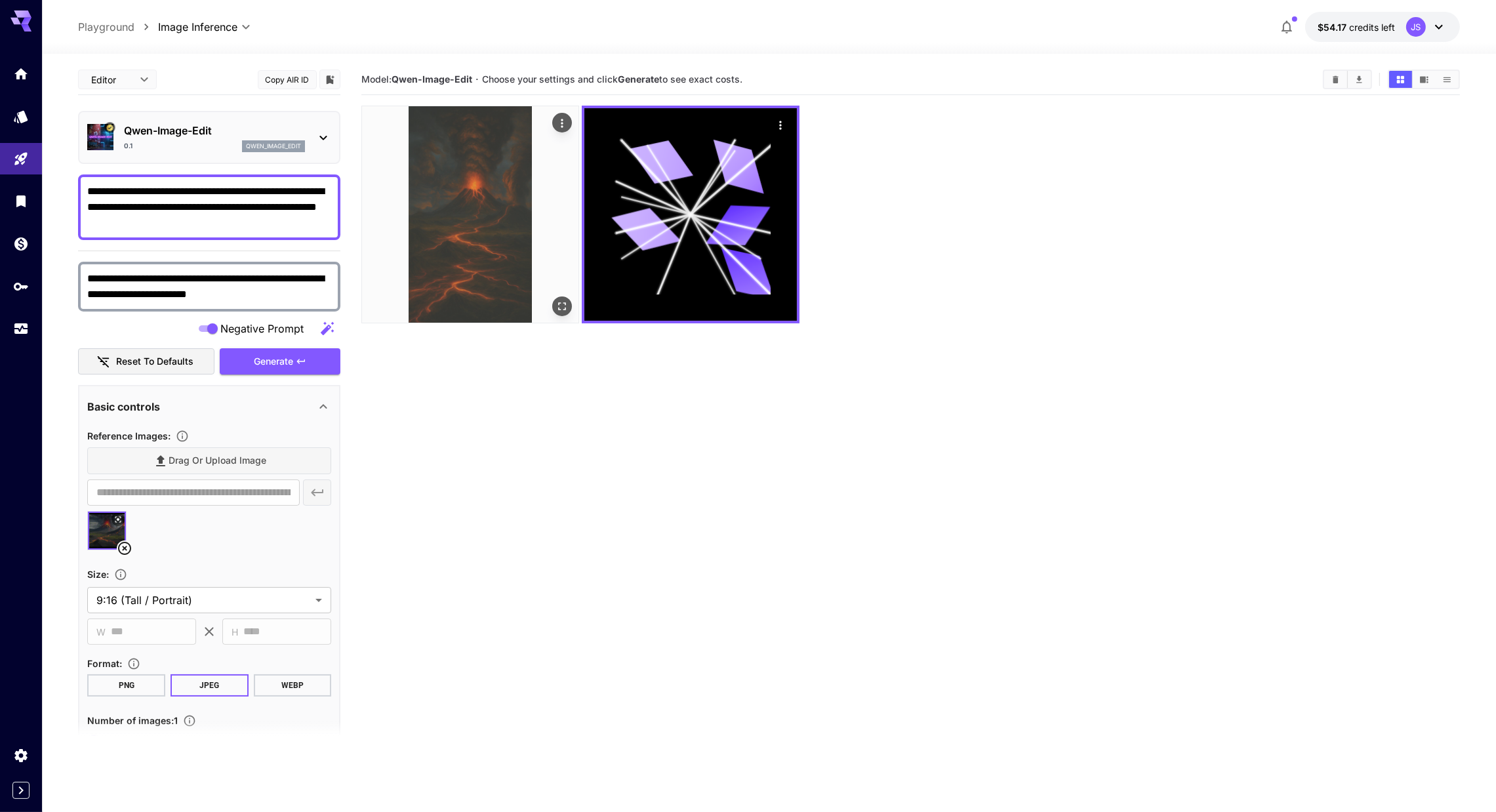
click at [454, 251] on img at bounding box center [470, 214] width 217 height 217
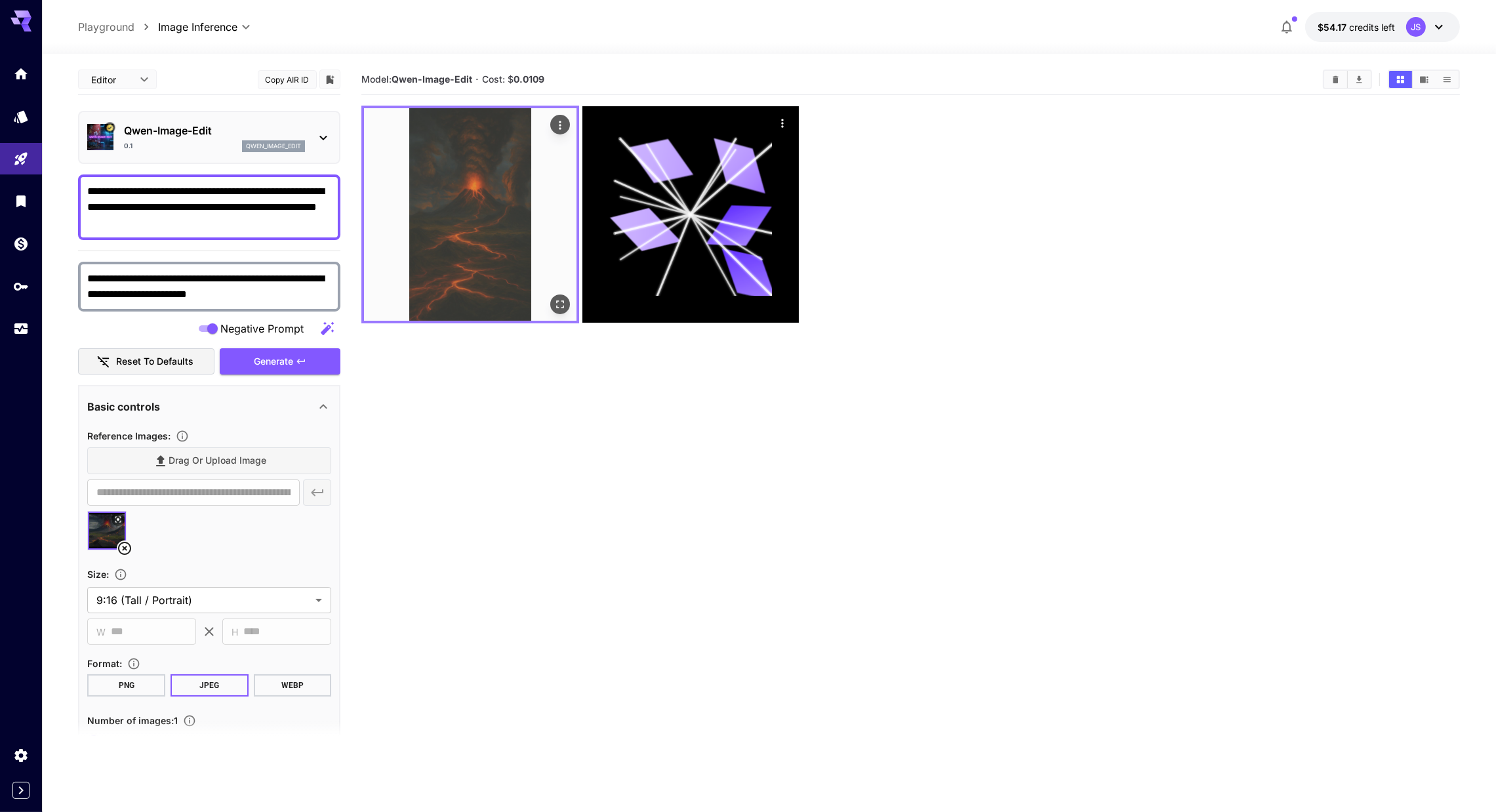
click at [403, 196] on img at bounding box center [470, 214] width 213 height 213
click at [552, 301] on button "Open in fullscreen" at bounding box center [560, 304] width 20 height 20
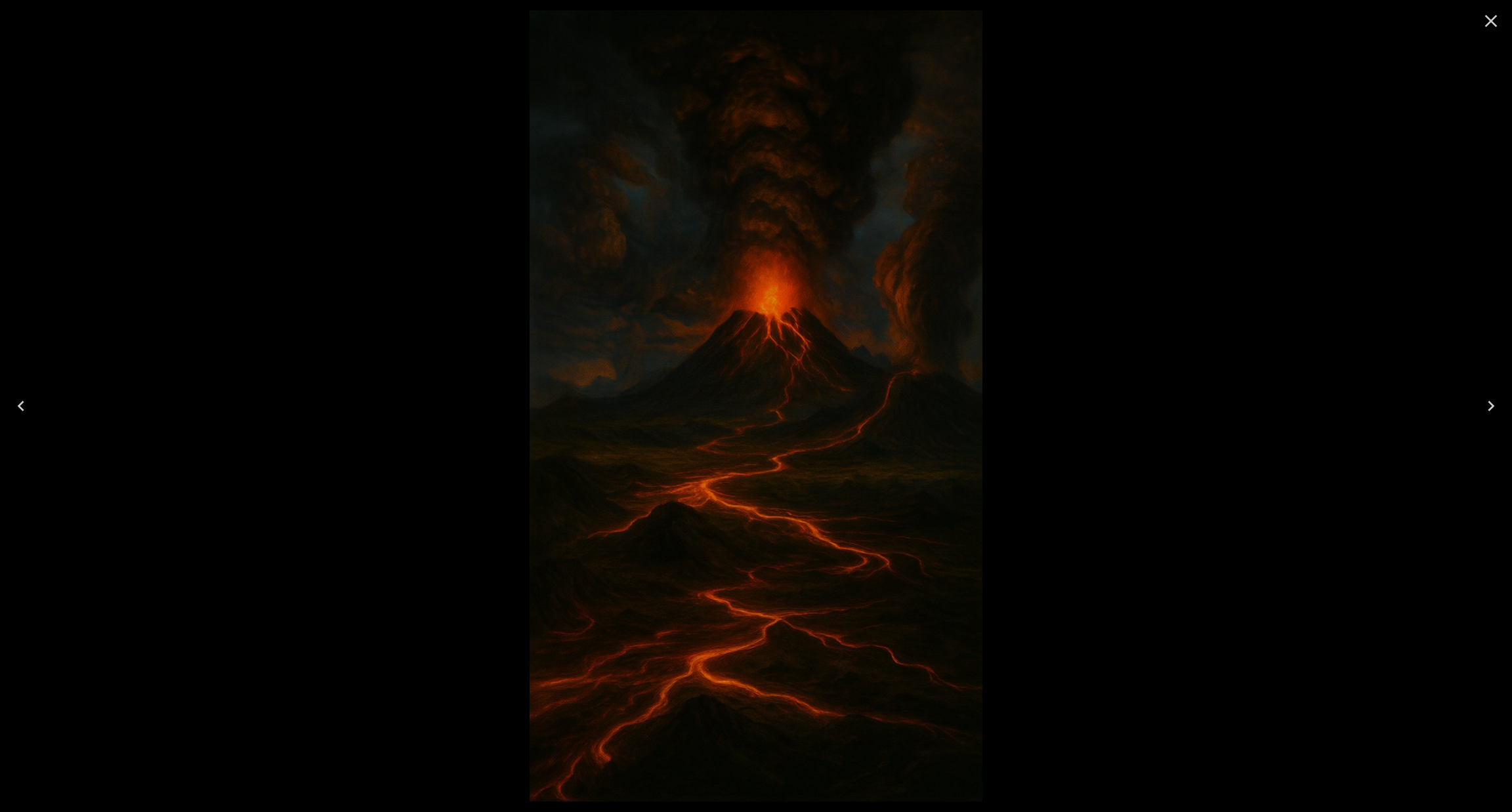
click at [616, 445] on div at bounding box center [756, 406] width 1512 height 812
